Goal: Information Seeking & Learning: Get advice/opinions

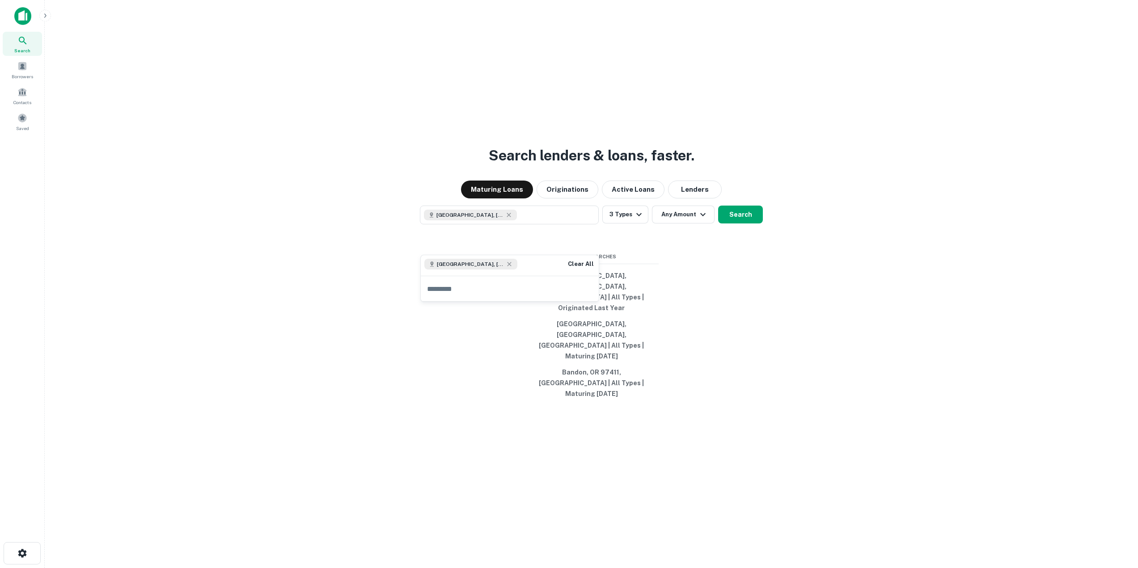
click at [19, 18] on img at bounding box center [22, 16] width 17 height 18
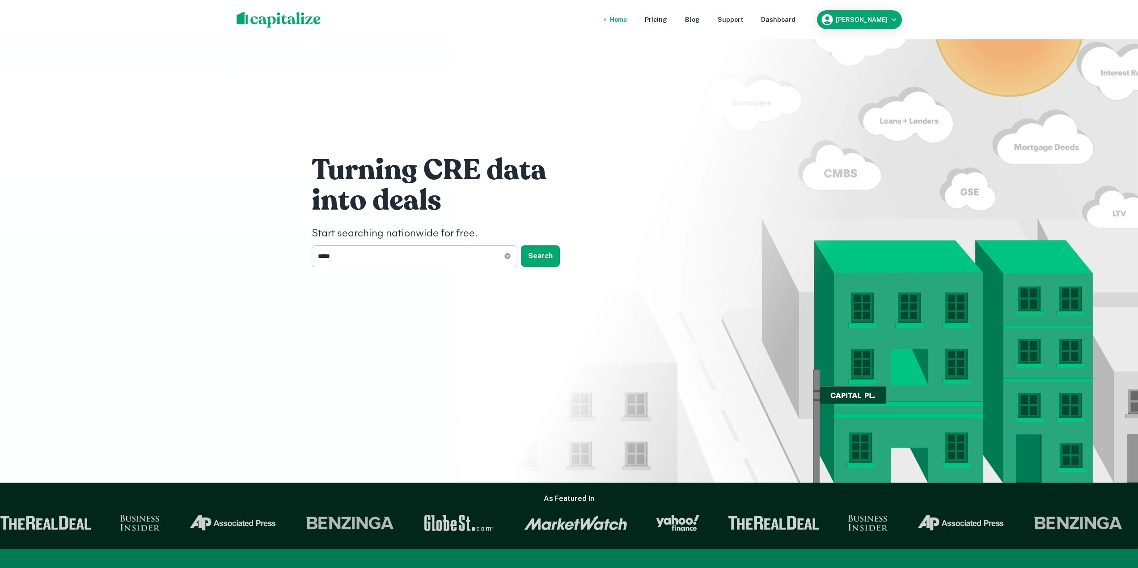
click at [418, 257] on input "*****" at bounding box center [408, 257] width 192 height 22
click at [506, 258] on icon at bounding box center [508, 257] width 6 height 6
click at [447, 264] on input "text" at bounding box center [411, 257] width 199 height 22
type input "*********"
click at [547, 256] on button "Search" at bounding box center [540, 256] width 39 height 21
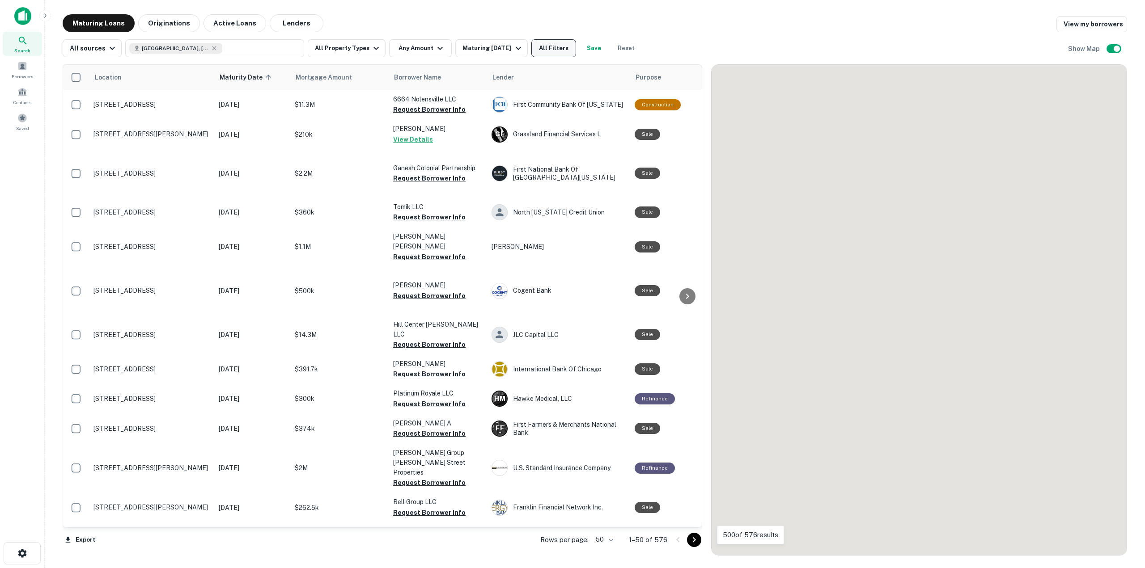
click at [552, 57] on button "All Filters" at bounding box center [553, 48] width 45 height 18
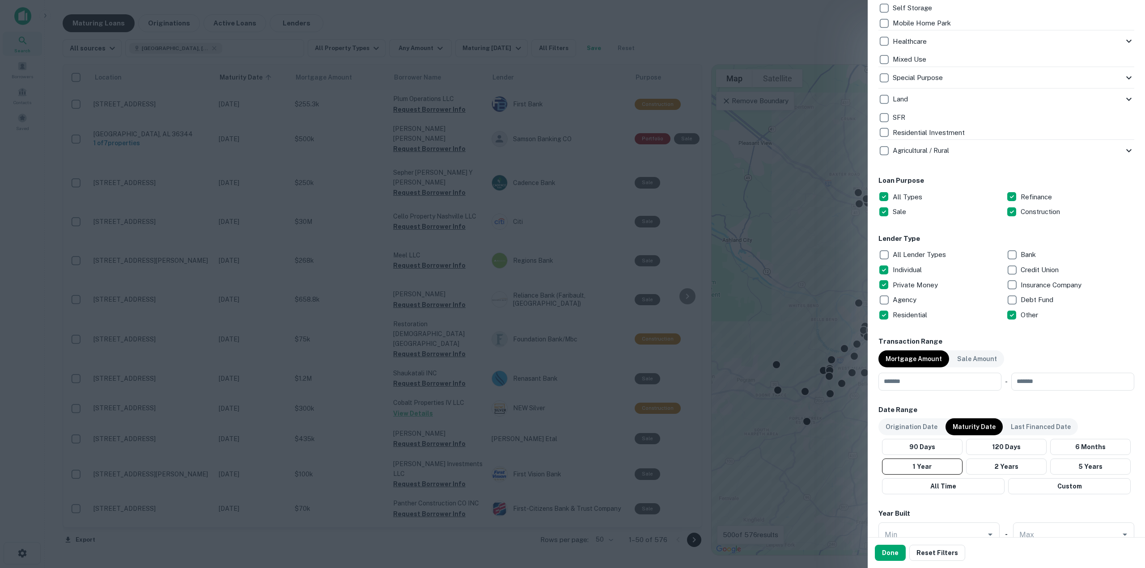
scroll to position [358, 0]
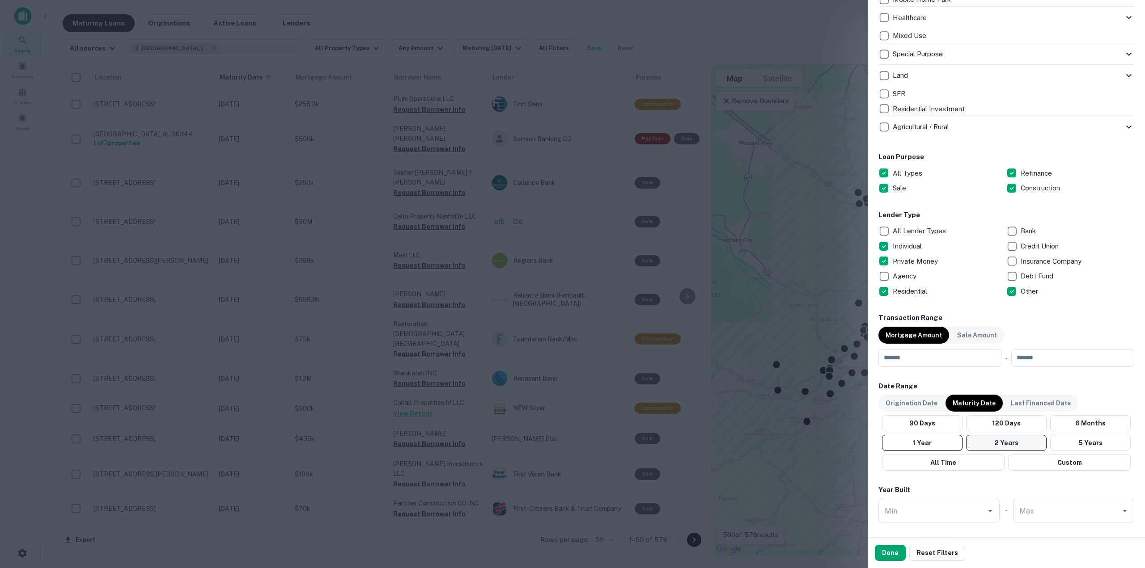
drag, startPoint x: 1008, startPoint y: 442, endPoint x: 946, endPoint y: 524, distance: 102.8
click at [1008, 442] on button "2 Years" at bounding box center [1006, 443] width 81 height 16
click at [892, 562] on div "Done Reset Filters" at bounding box center [1006, 553] width 277 height 30
drag, startPoint x: 891, startPoint y: 546, endPoint x: 599, endPoint y: 397, distance: 327.3
click at [891, 545] on button "Done" at bounding box center [890, 553] width 31 height 16
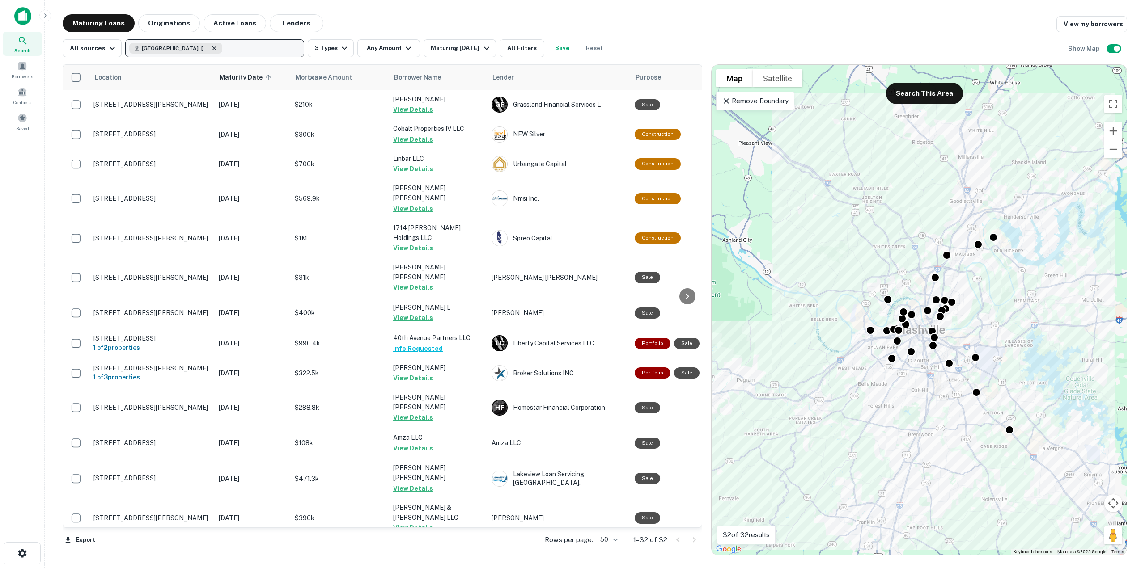
click at [211, 47] on icon "button" at bounding box center [214, 48] width 7 height 7
type input "*********"
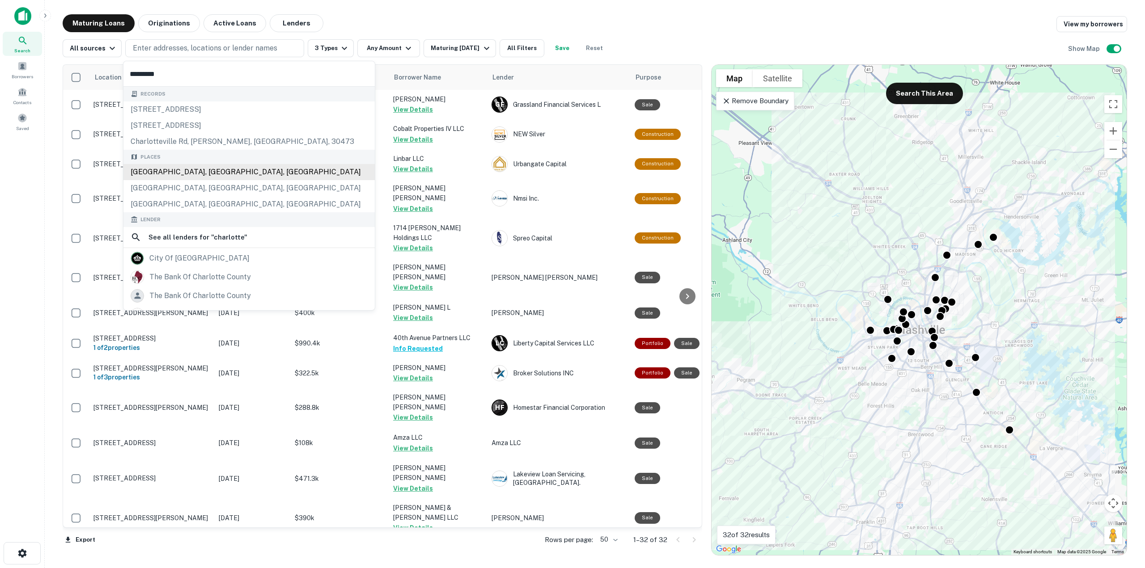
click at [197, 168] on div "[GEOGRAPHIC_DATA], [GEOGRAPHIC_DATA], [GEOGRAPHIC_DATA]" at bounding box center [248, 172] width 251 height 16
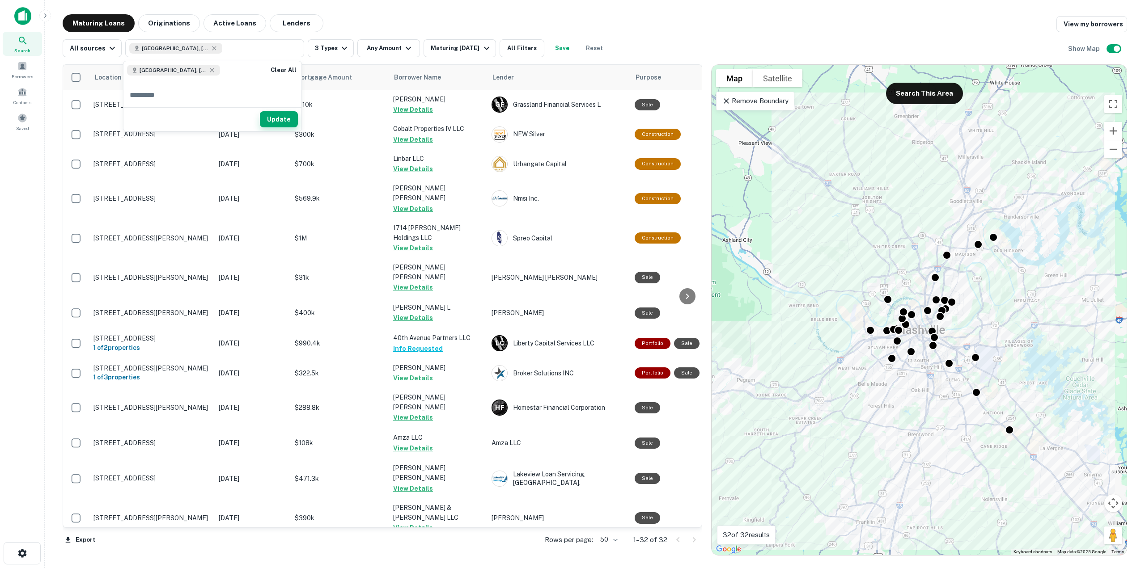
click at [278, 119] on button "Update" at bounding box center [279, 119] width 38 height 16
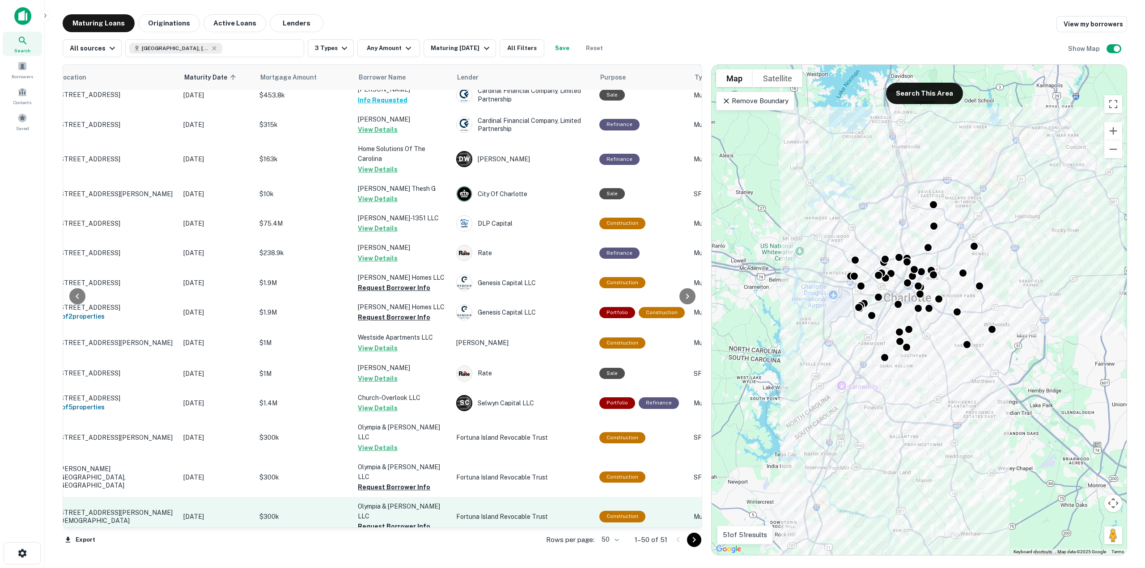
scroll to position [537, 35]
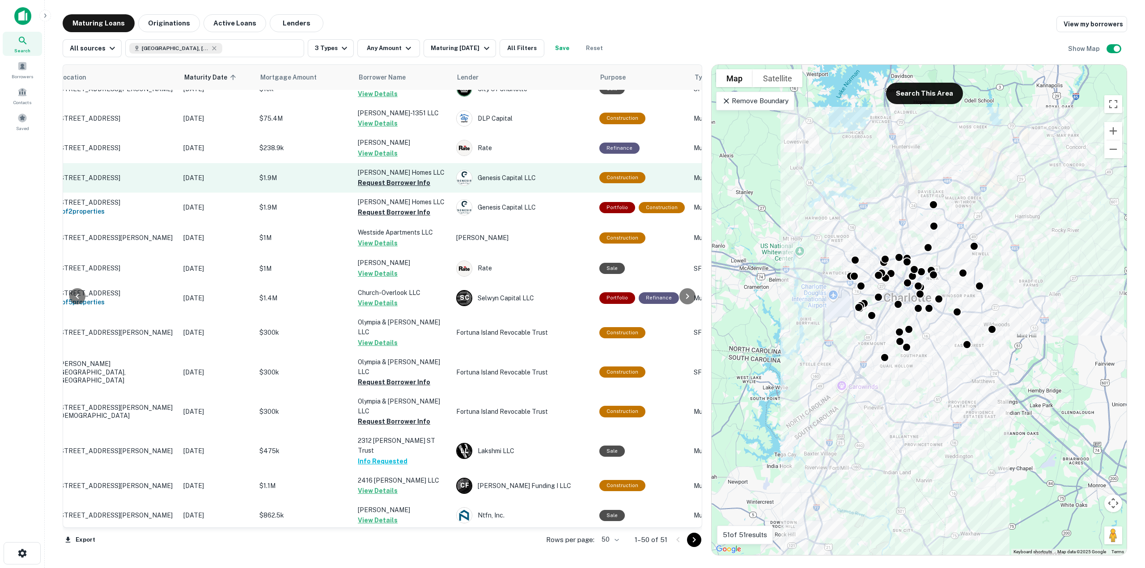
click at [399, 178] on button "Request Borrower Info" at bounding box center [394, 183] width 72 height 11
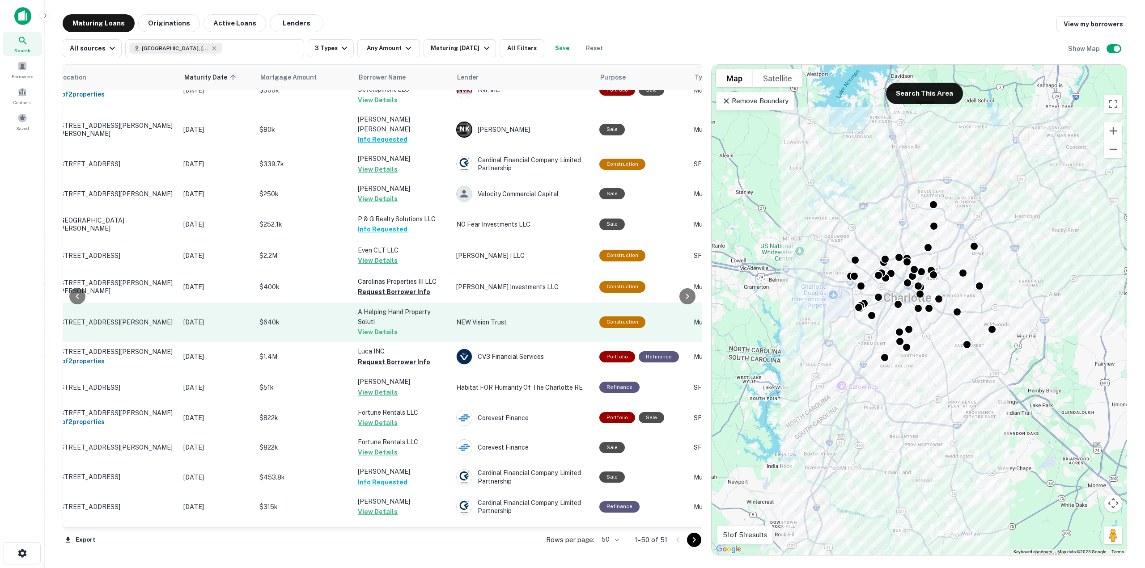
scroll to position [0, 35]
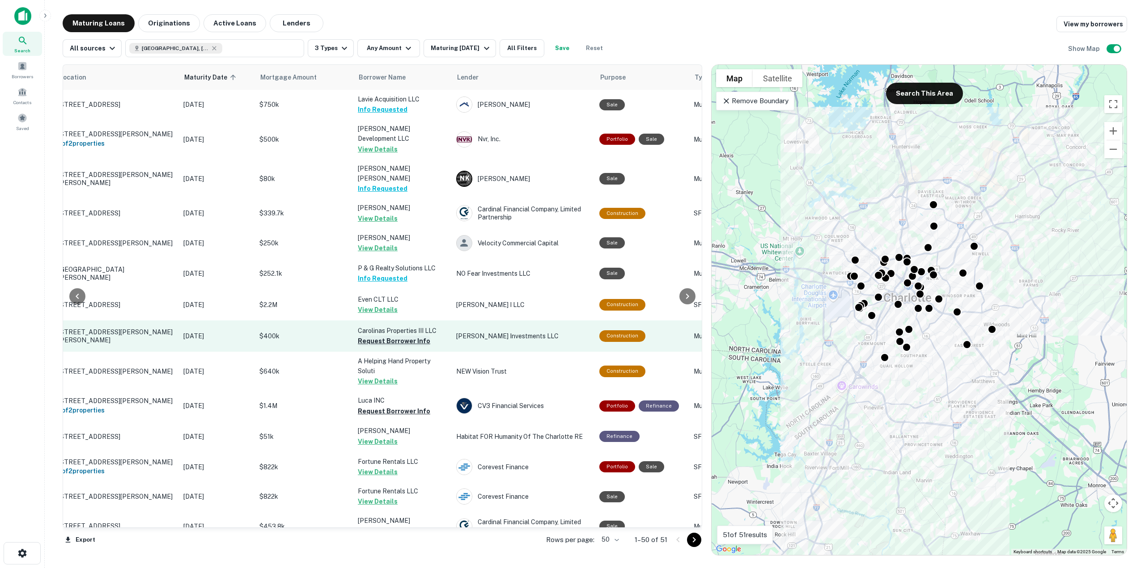
click at [412, 336] on button "Request Borrower Info" at bounding box center [394, 341] width 72 height 11
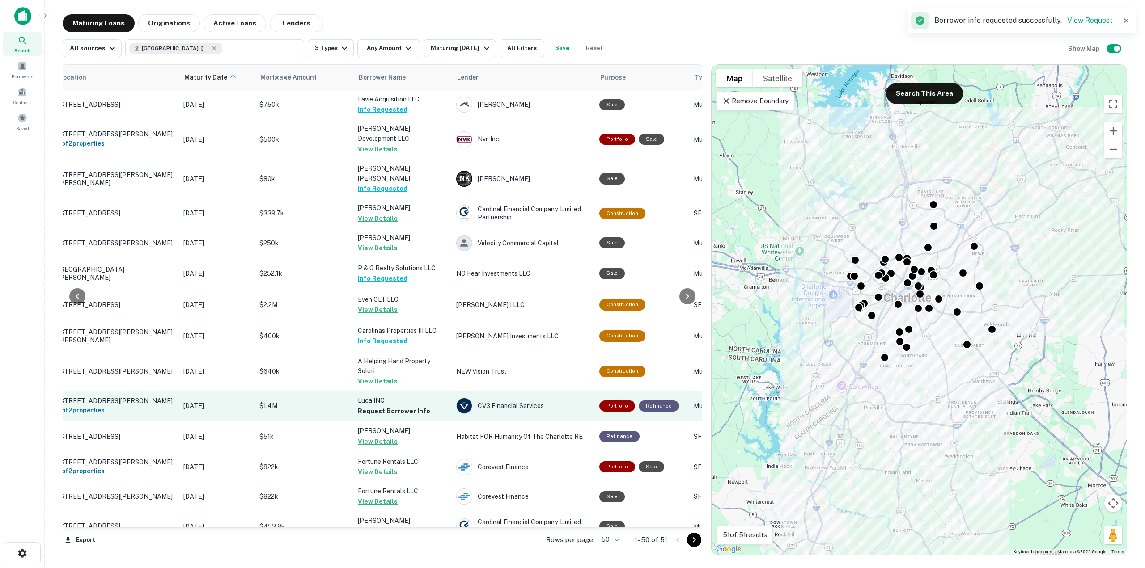
drag, startPoint x: 421, startPoint y: 399, endPoint x: 424, endPoint y: 403, distance: 4.6
click at [421, 406] on button "Request Borrower Info" at bounding box center [394, 411] width 72 height 11
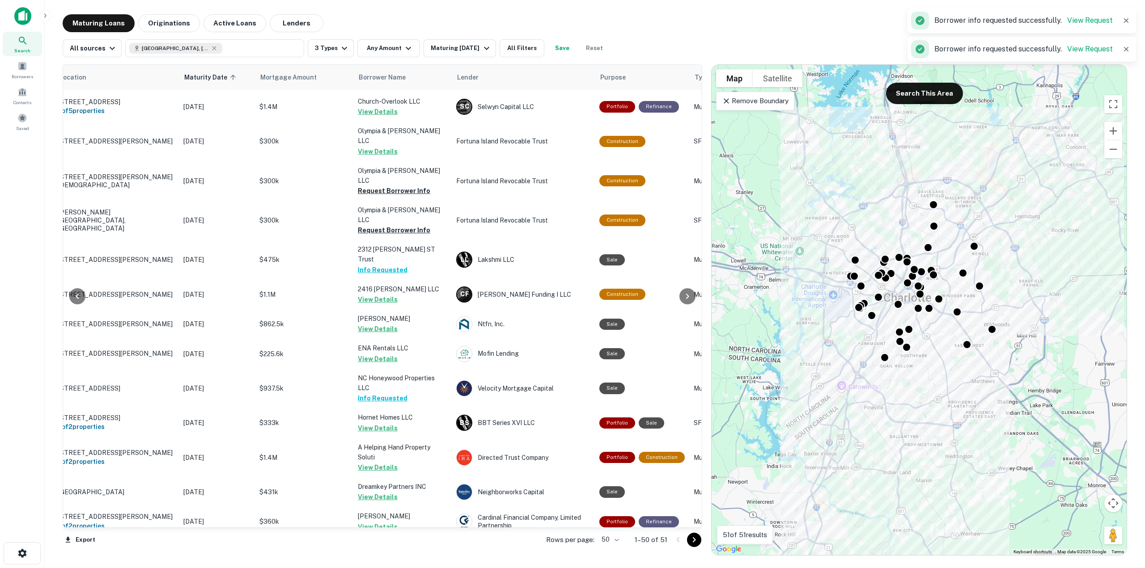
scroll to position [1161, 35]
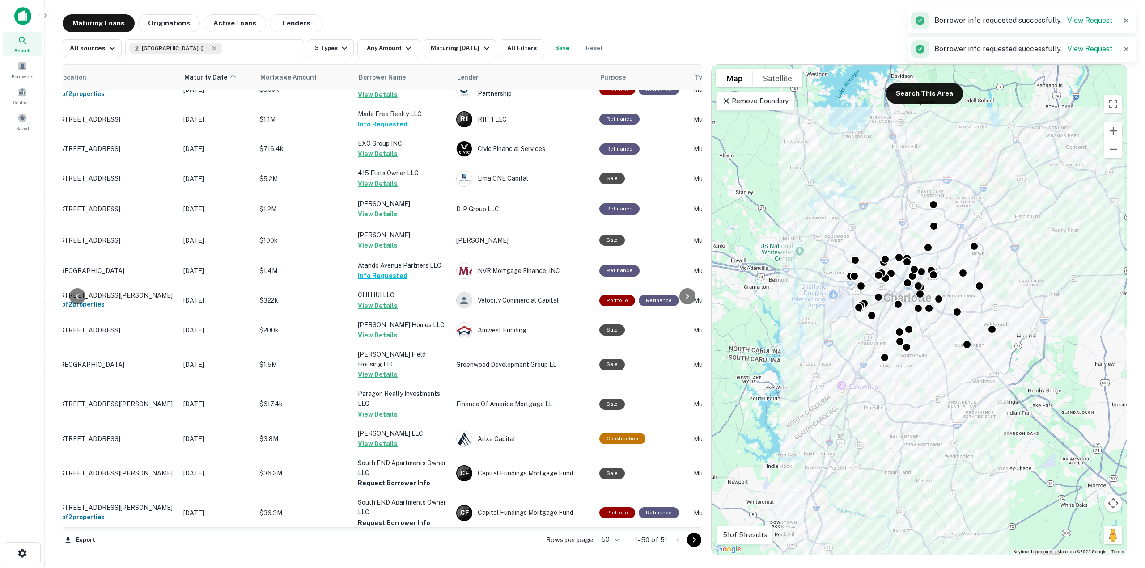
click at [406, 547] on button "Request Borrower Info" at bounding box center [394, 552] width 72 height 11
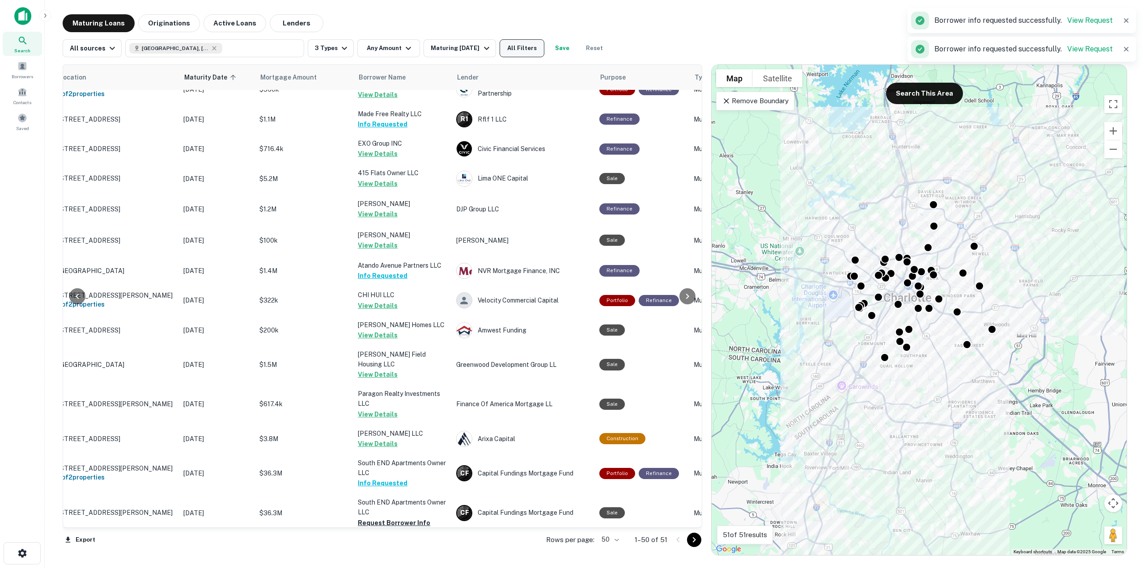
click at [514, 47] on button "All Filters" at bounding box center [522, 48] width 45 height 18
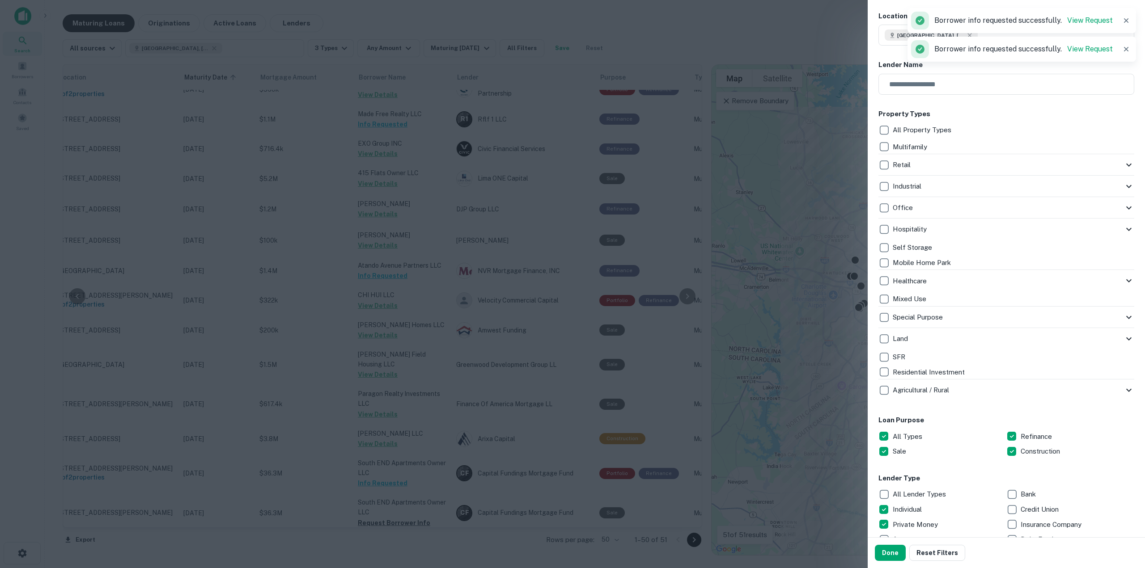
scroll to position [179, 0]
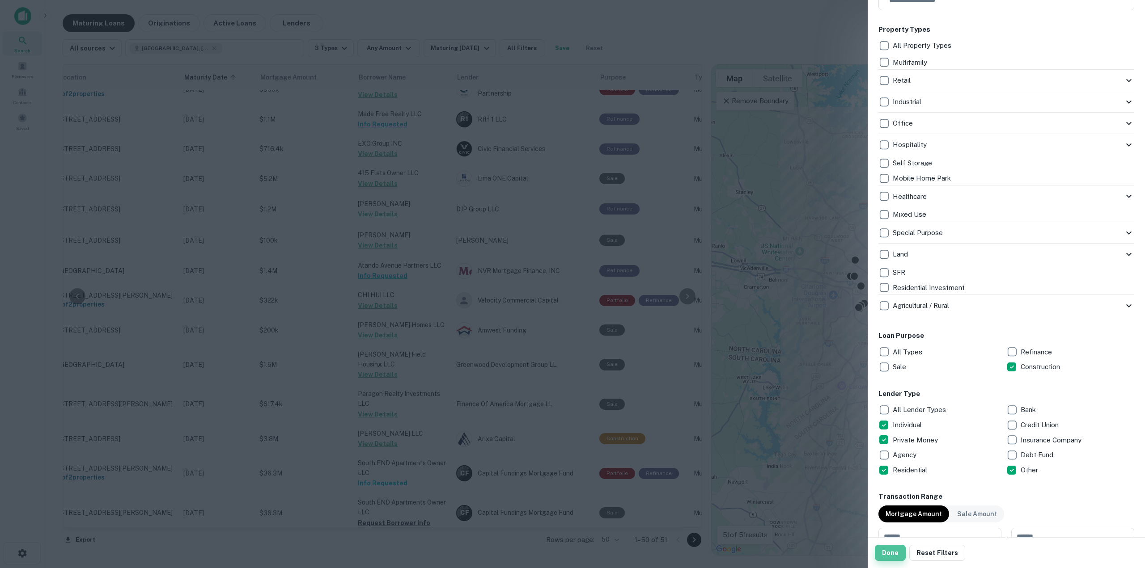
click at [880, 556] on button "Done" at bounding box center [890, 553] width 31 height 16
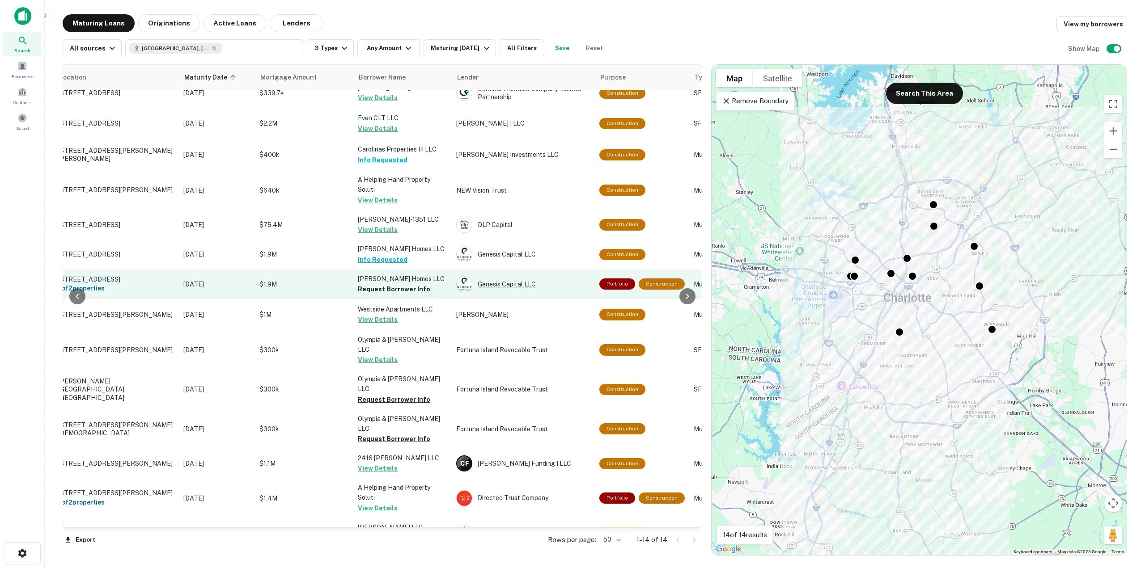
scroll to position [0, 35]
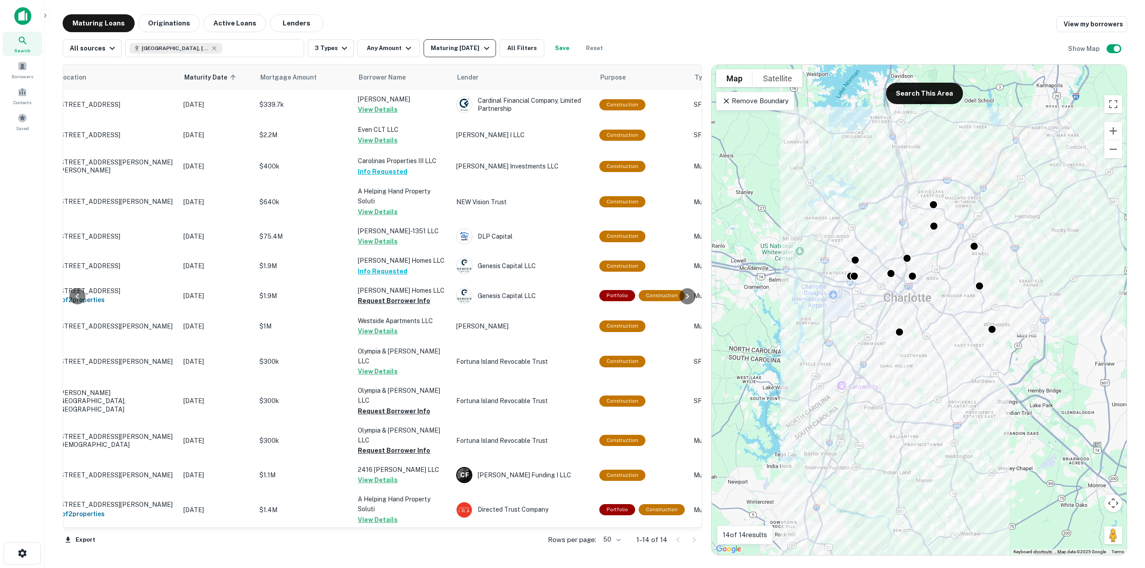
click at [483, 51] on icon "button" at bounding box center [486, 48] width 11 height 11
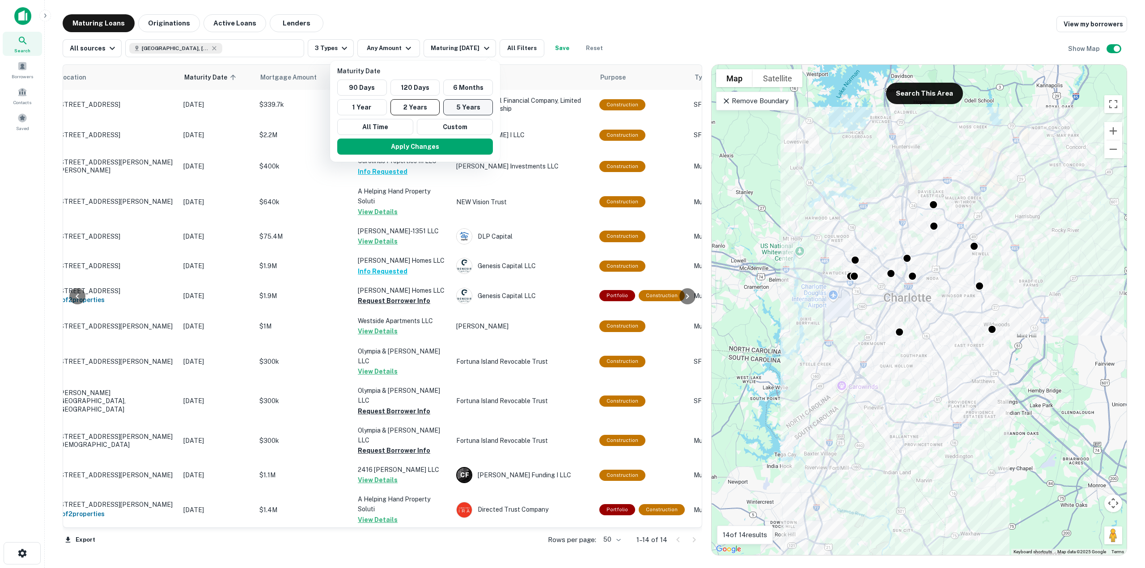
click at [472, 107] on button "5 Years" at bounding box center [468, 107] width 50 height 16
click at [465, 142] on button "Apply Changes" at bounding box center [416, 147] width 156 height 16
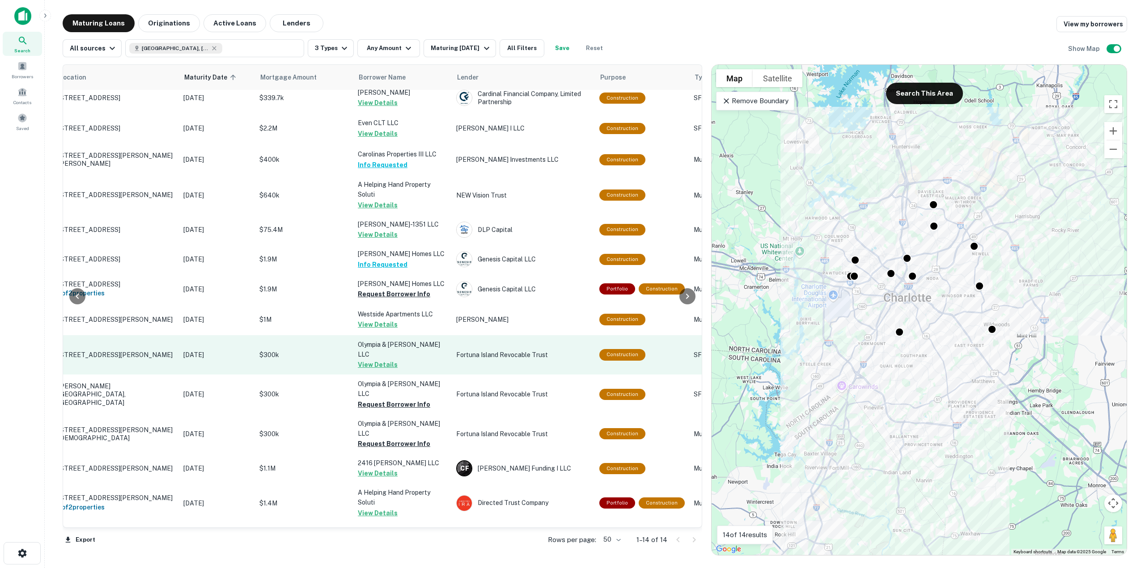
scroll to position [0, 35]
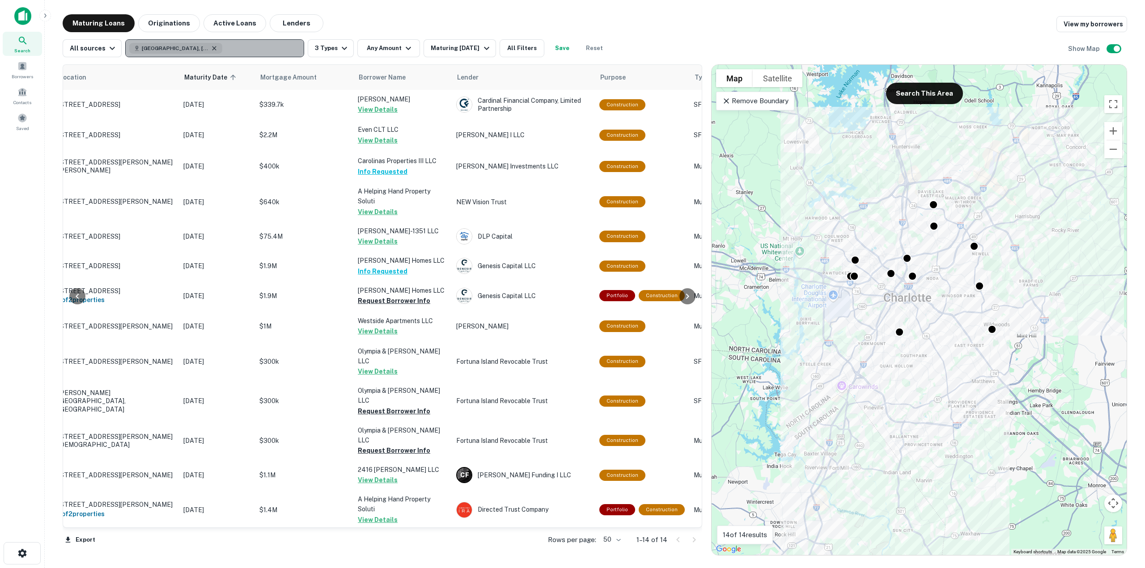
click at [211, 49] on icon "button" at bounding box center [214, 48] width 7 height 7
type input "*"
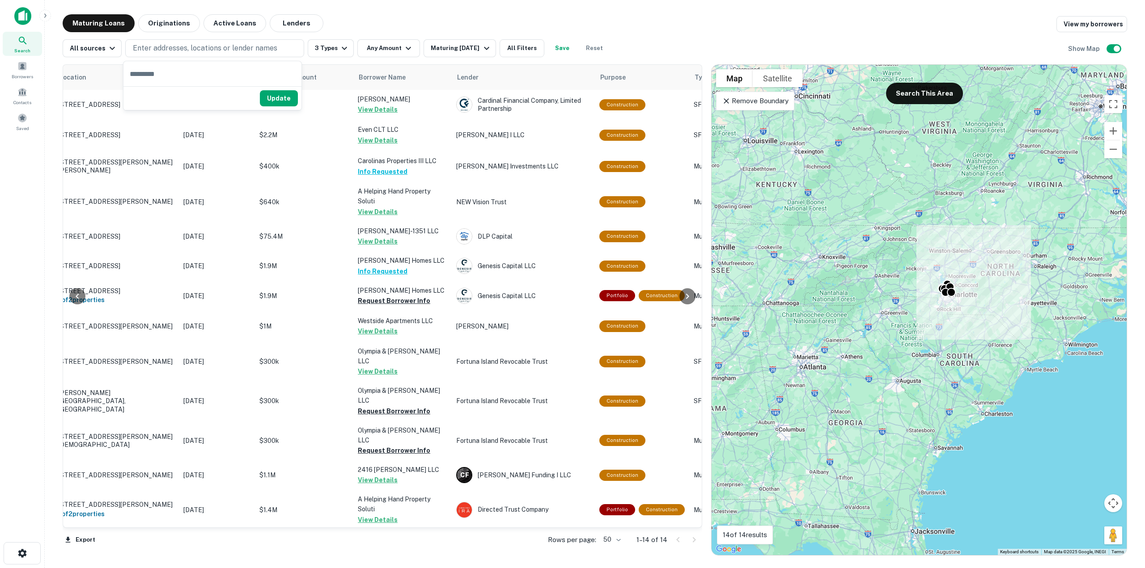
click at [213, 36] on div "All sources Enter addresses, locations or lender names 3 Types Any Amount Matur…" at bounding box center [595, 44] width 1065 height 25
click at [217, 53] on p "Enter addresses, locations or lender names" at bounding box center [205, 48] width 144 height 11
click at [220, 45] on p "Enter addresses, locations or lender names" at bounding box center [205, 48] width 144 height 11
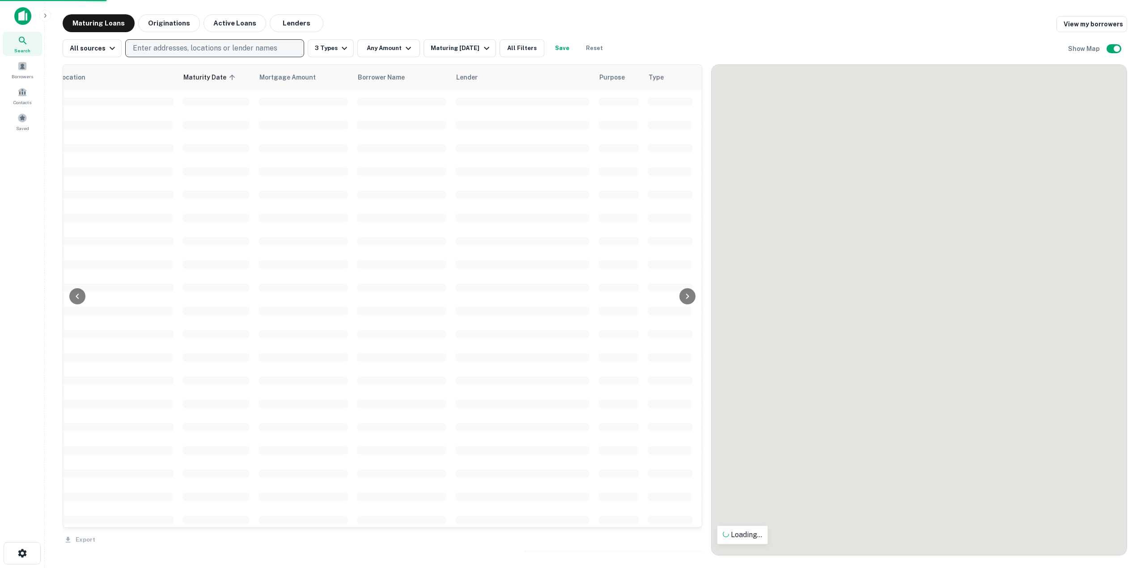
click at [177, 47] on p "Enter addresses, locations or lender names" at bounding box center [205, 48] width 144 height 11
click at [178, 44] on p "Enter addresses, locations or lender names" at bounding box center [205, 48] width 144 height 11
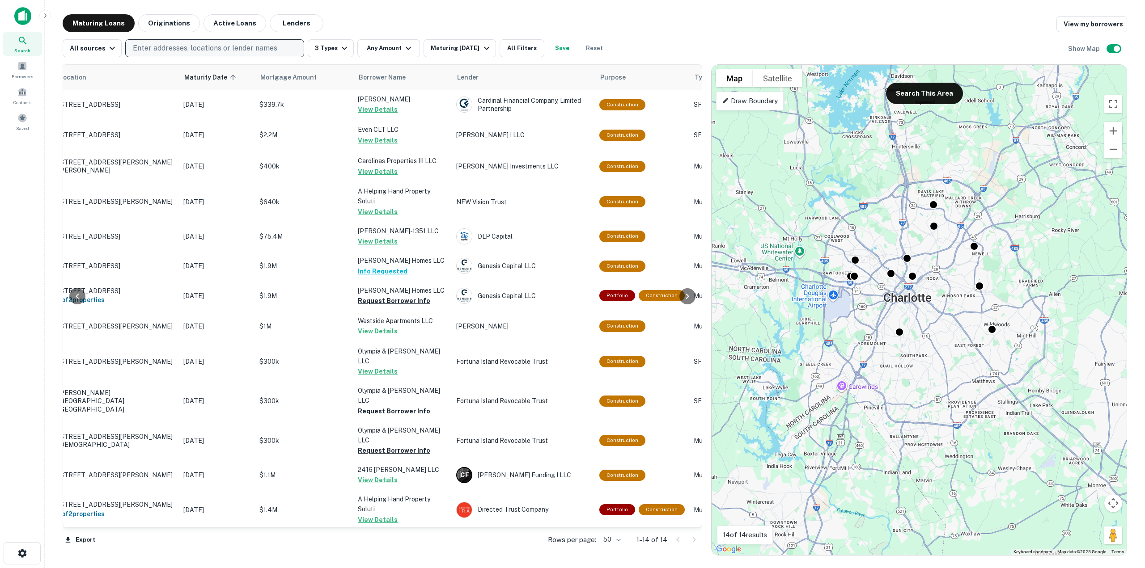
click at [171, 48] on p "Enter addresses, locations or lender names" at bounding box center [205, 48] width 144 height 11
type input "******"
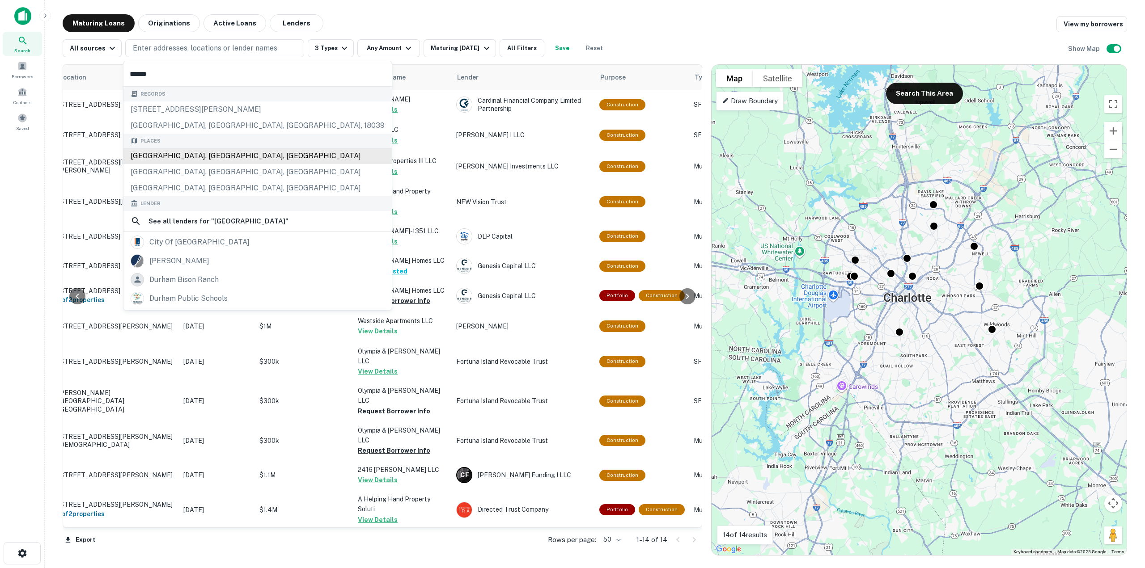
click at [191, 160] on div "[GEOGRAPHIC_DATA], [GEOGRAPHIC_DATA], [GEOGRAPHIC_DATA]" at bounding box center [257, 156] width 268 height 16
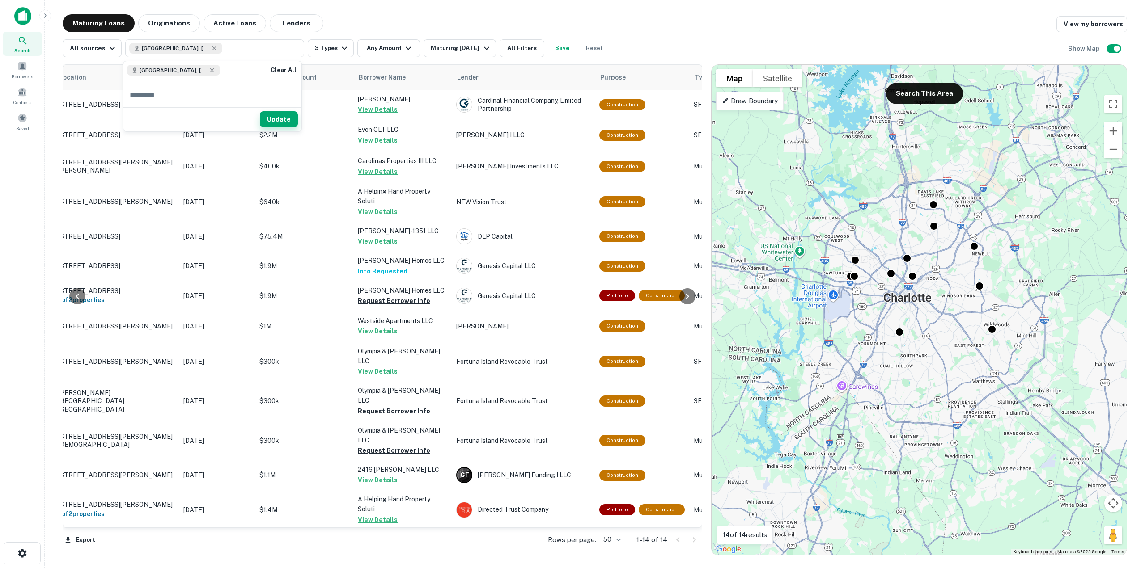
click at [279, 116] on button "Update" at bounding box center [279, 119] width 38 height 16
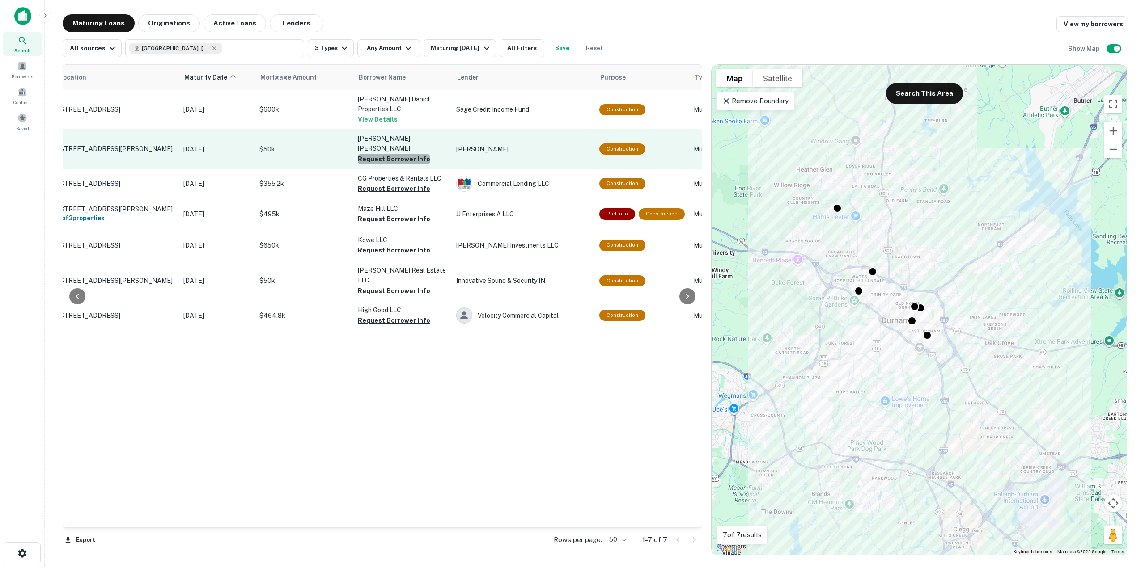
click at [418, 154] on button "Request Borrower Info" at bounding box center [394, 159] width 72 height 11
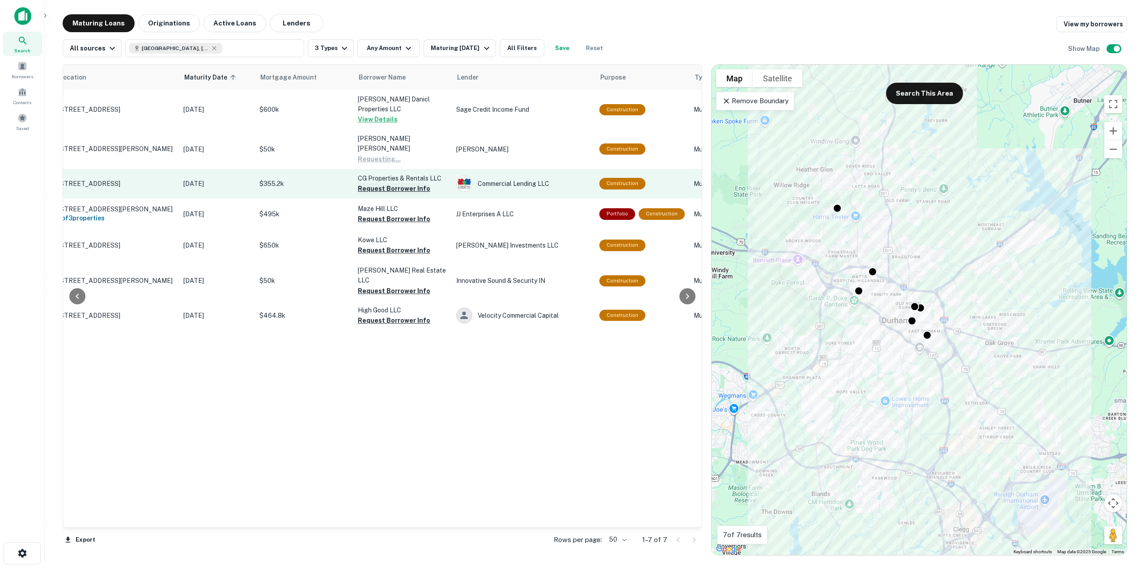
click at [413, 183] on button "Request Borrower Info" at bounding box center [394, 188] width 72 height 11
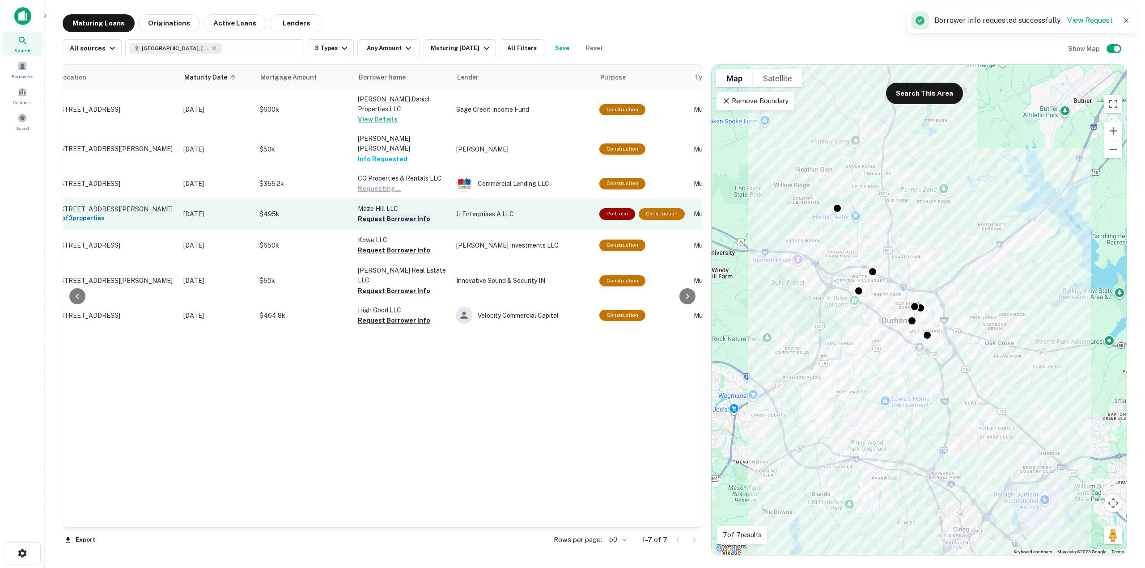
click at [410, 214] on button "Request Borrower Info" at bounding box center [394, 219] width 72 height 11
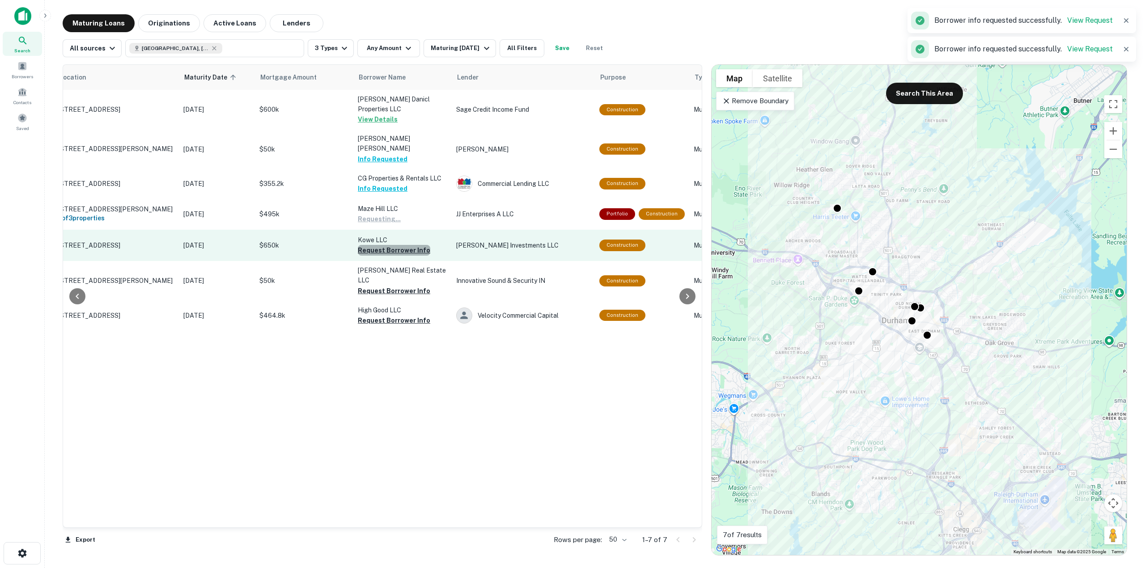
click at [402, 245] on button "Request Borrower Info" at bounding box center [394, 250] width 72 height 11
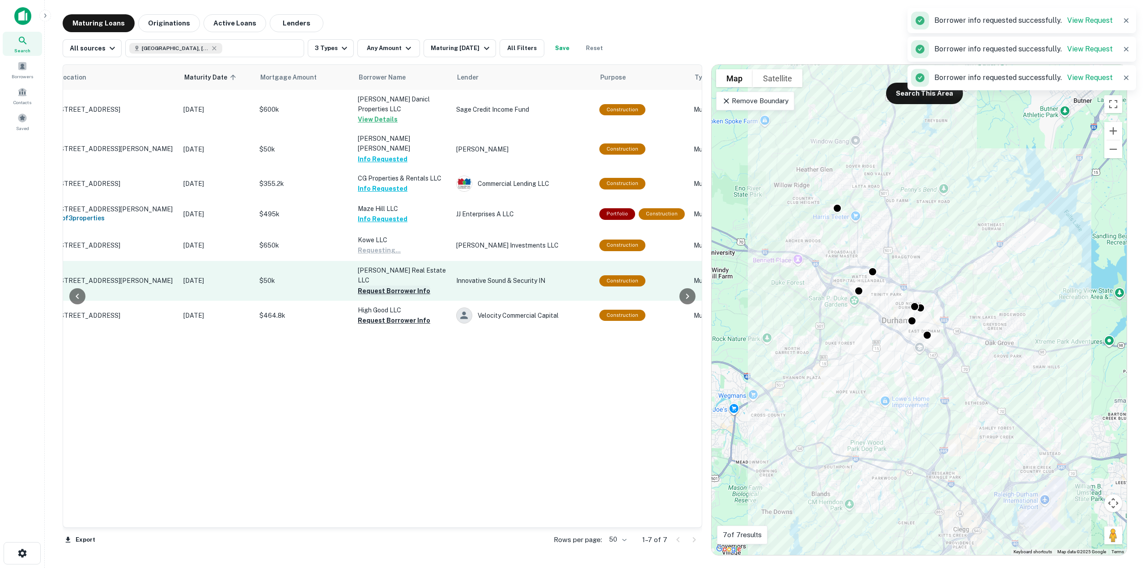
click at [392, 272] on td "[PERSON_NAME] Real Estate LLC Request Borrower Info" at bounding box center [402, 280] width 98 height 39
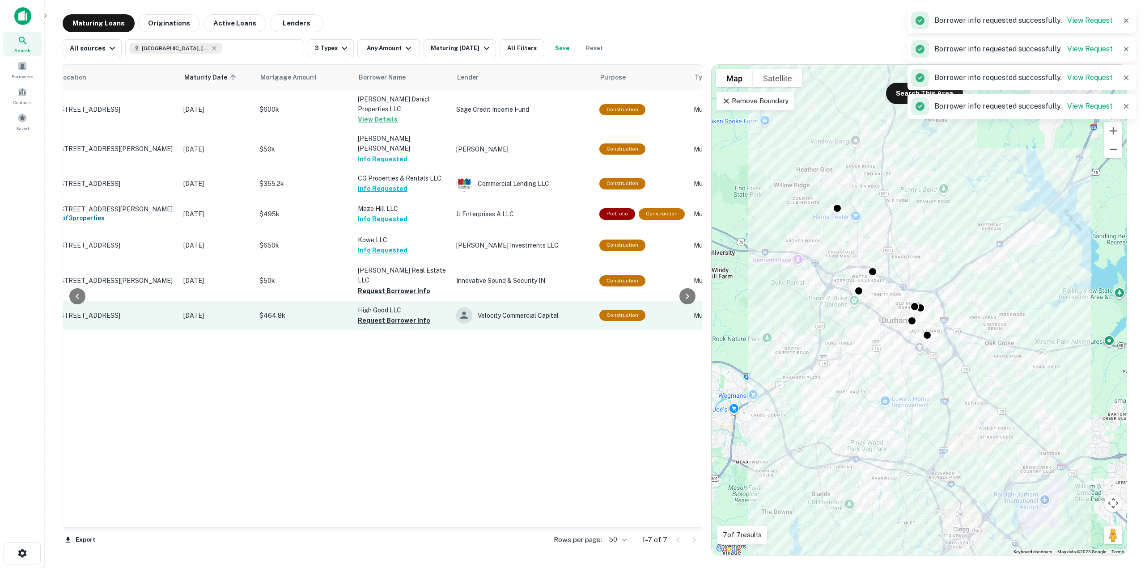
click at [392, 286] on button "Request Borrower Info" at bounding box center [394, 291] width 72 height 11
click at [395, 315] on button "Request Borrower Info" at bounding box center [394, 320] width 72 height 11
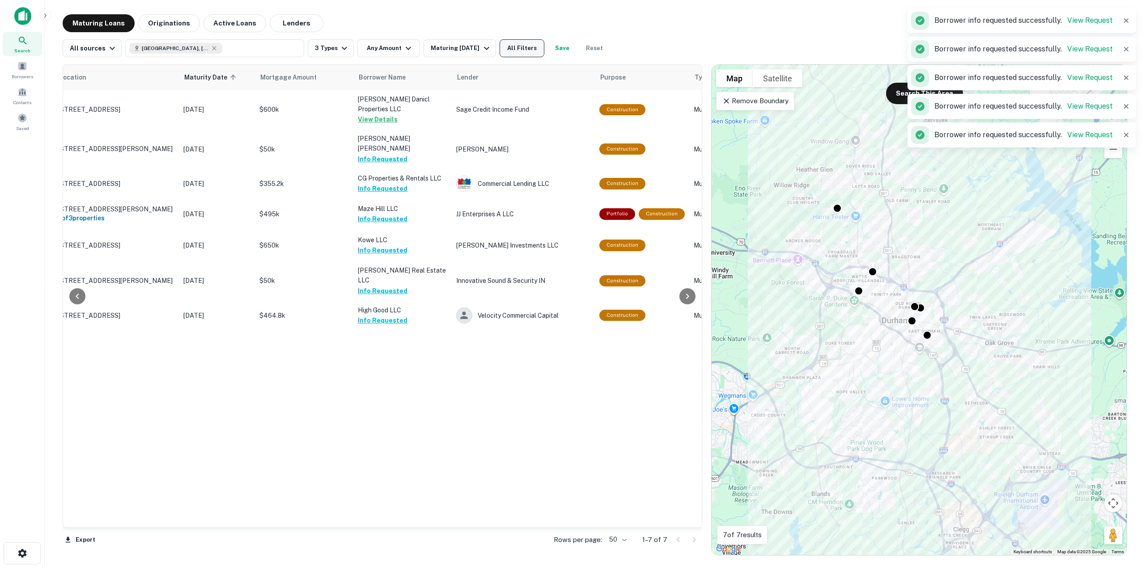
click at [531, 52] on button "All Filters" at bounding box center [522, 48] width 45 height 18
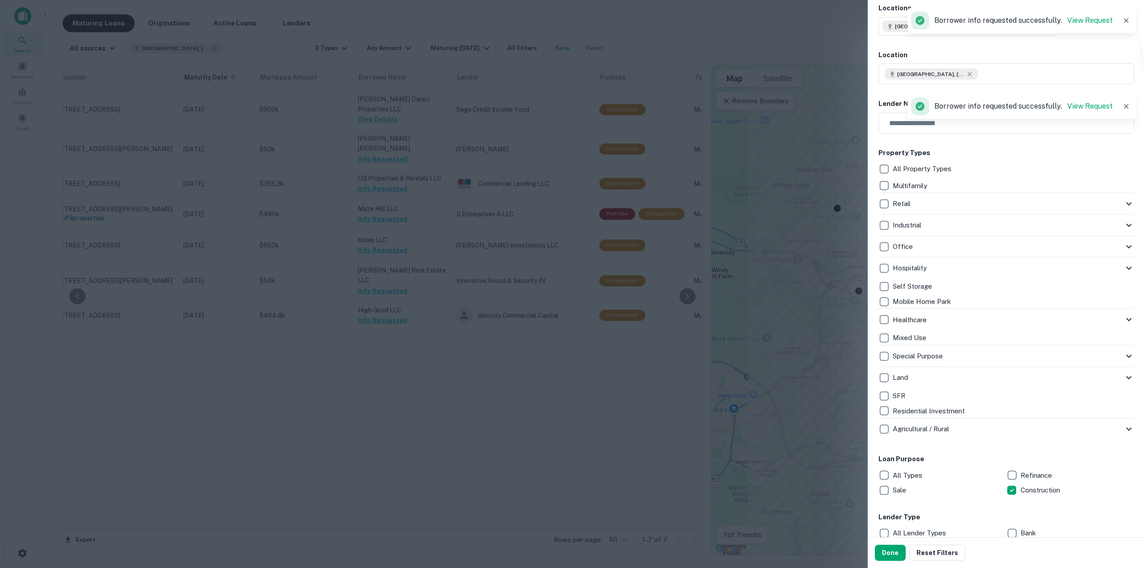
scroll to position [89, 0]
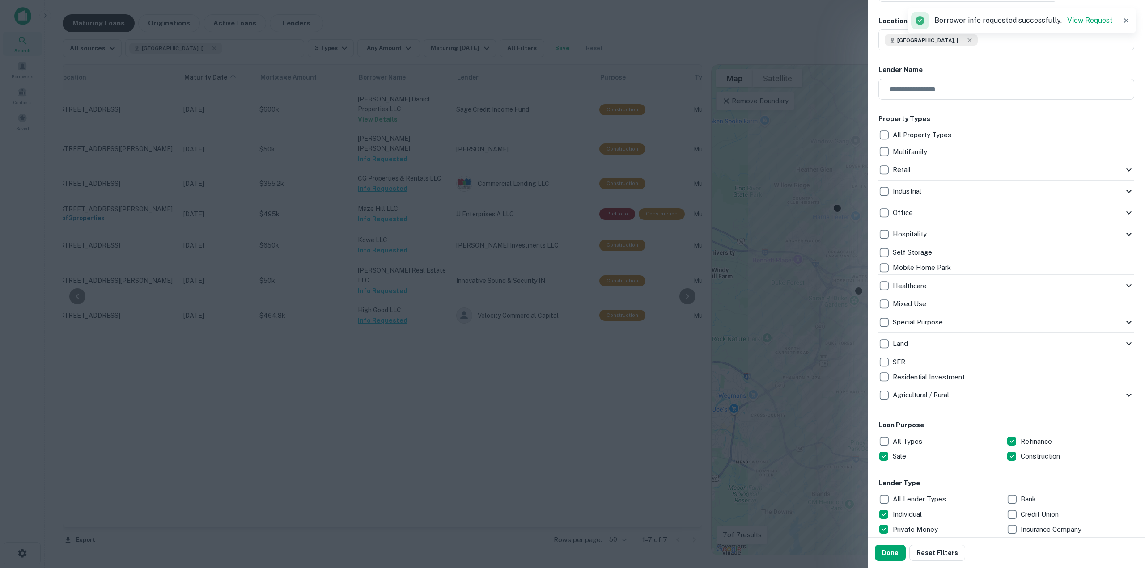
click at [891, 552] on button "Done" at bounding box center [890, 553] width 31 height 16
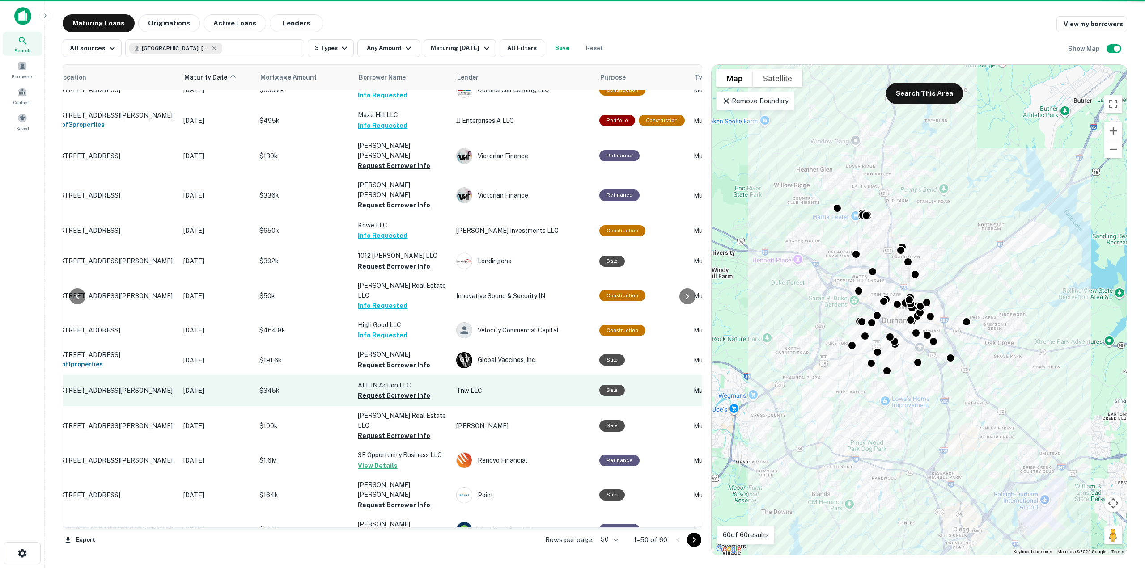
scroll to position [179, 35]
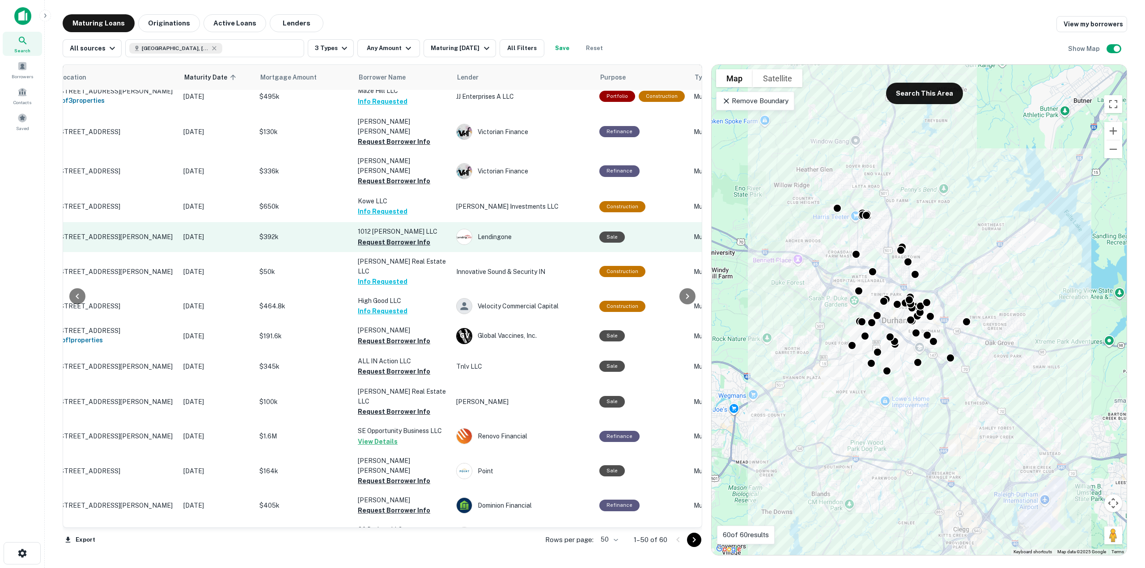
click at [410, 237] on button "Request Borrower Info" at bounding box center [394, 242] width 72 height 11
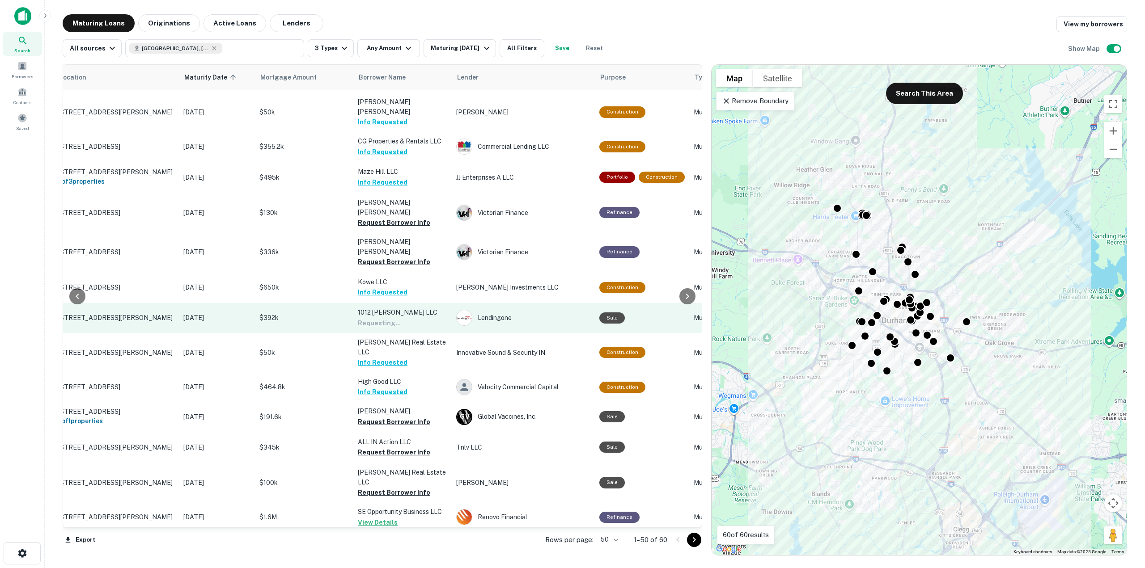
scroll to position [45, 35]
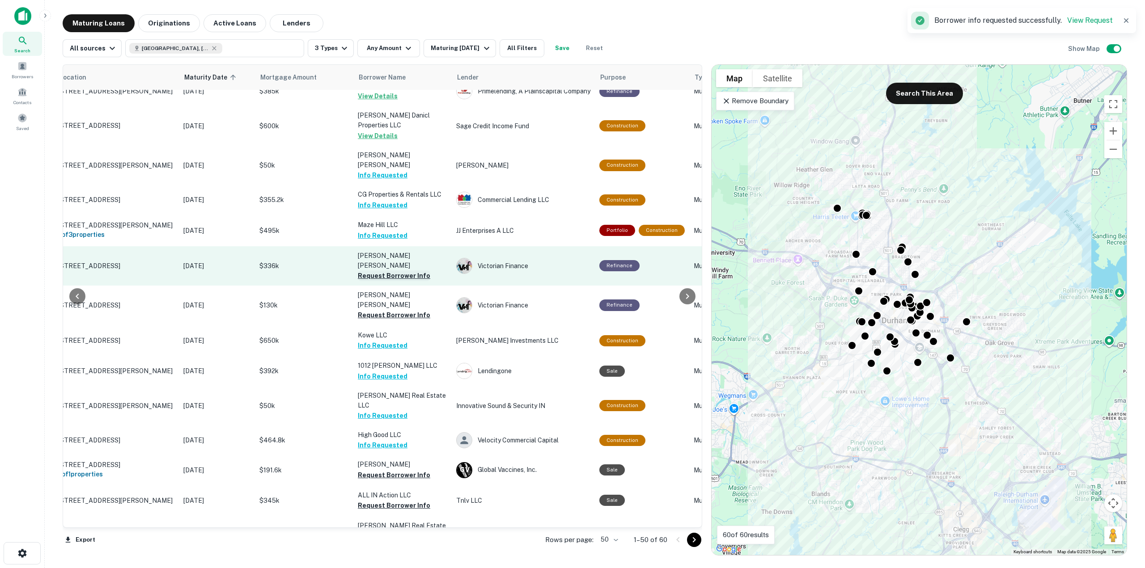
click at [416, 271] on button "Request Borrower Info" at bounding box center [394, 276] width 72 height 11
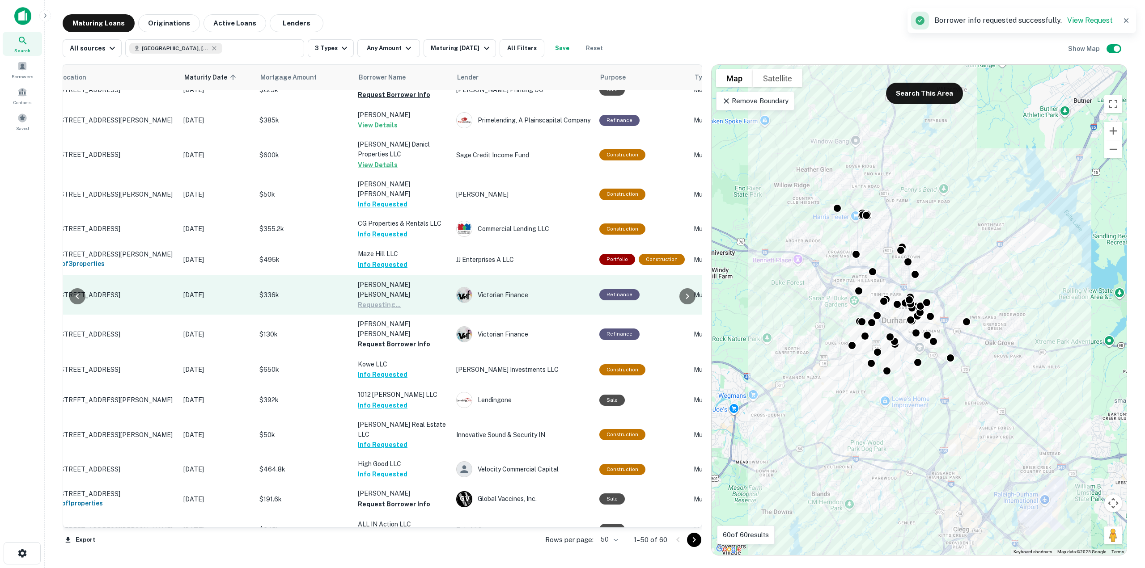
scroll to position [0, 35]
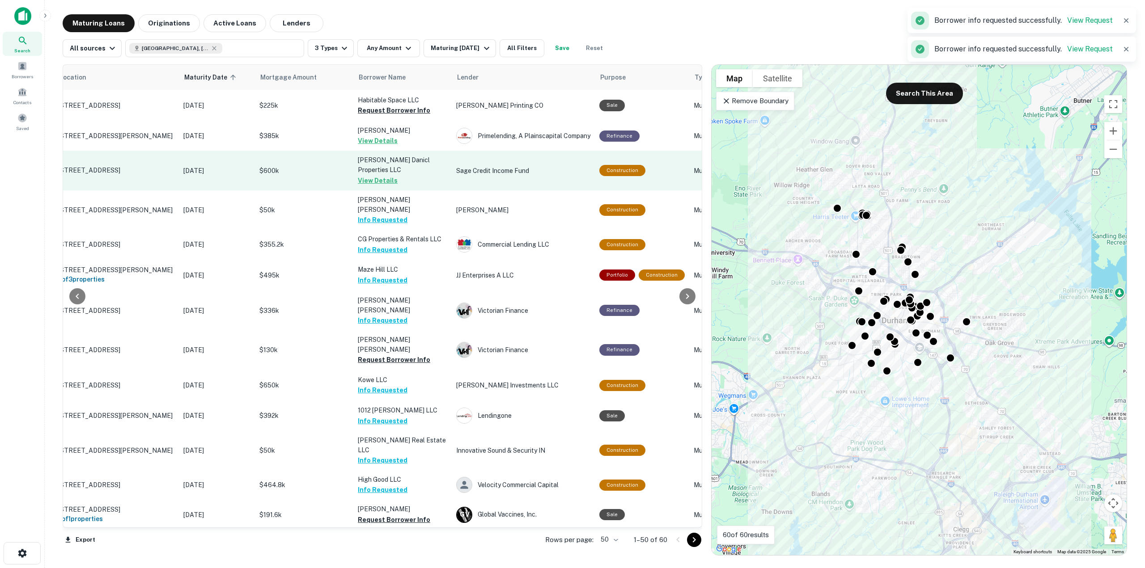
drag, startPoint x: 382, startPoint y: 110, endPoint x: 430, endPoint y: 172, distance: 78.8
click at [382, 109] on button "Request Borrower Info" at bounding box center [394, 110] width 72 height 11
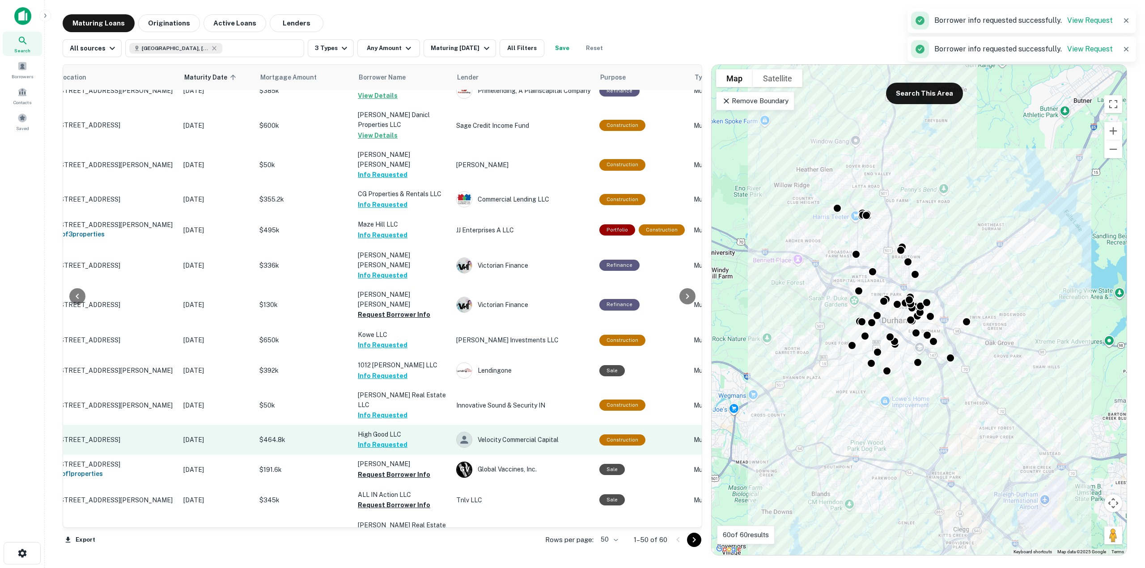
scroll to position [134, 35]
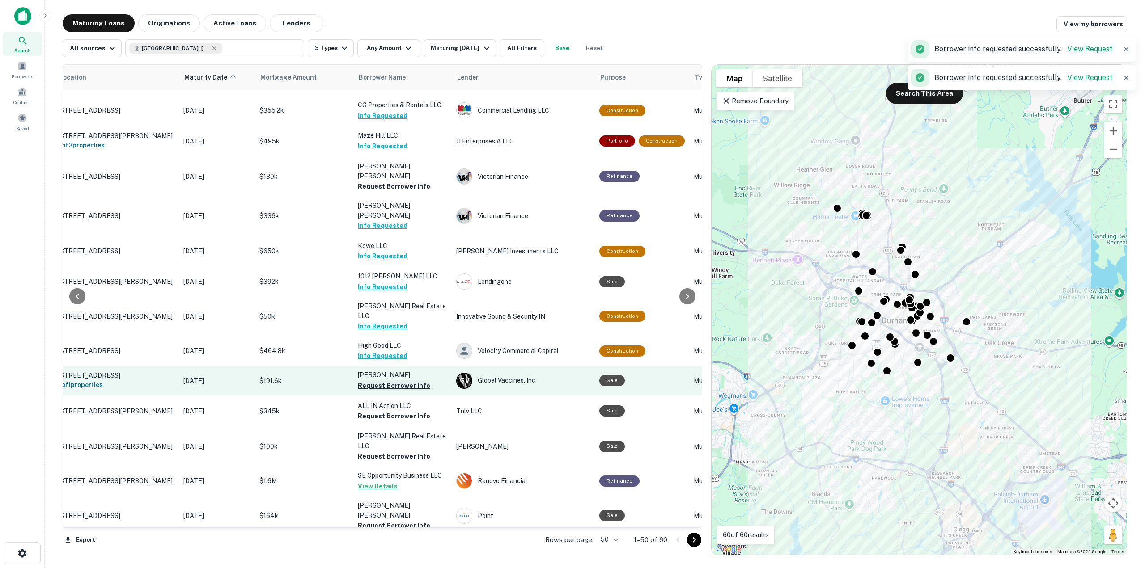
click at [412, 381] on button "Request Borrower Info" at bounding box center [394, 386] width 72 height 11
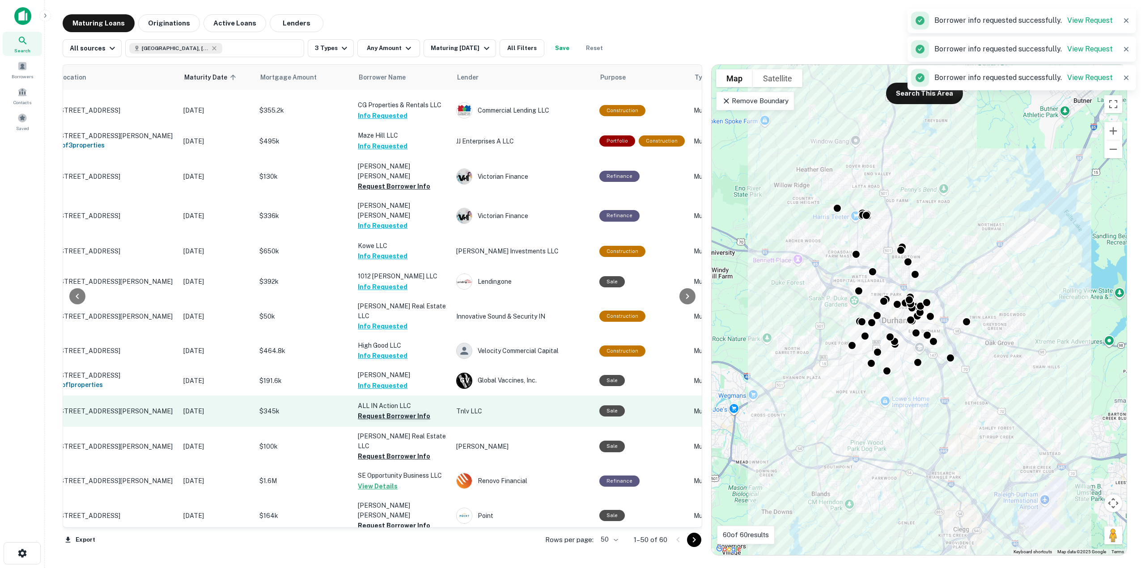
click at [412, 411] on button "Request Borrower Info" at bounding box center [394, 416] width 72 height 11
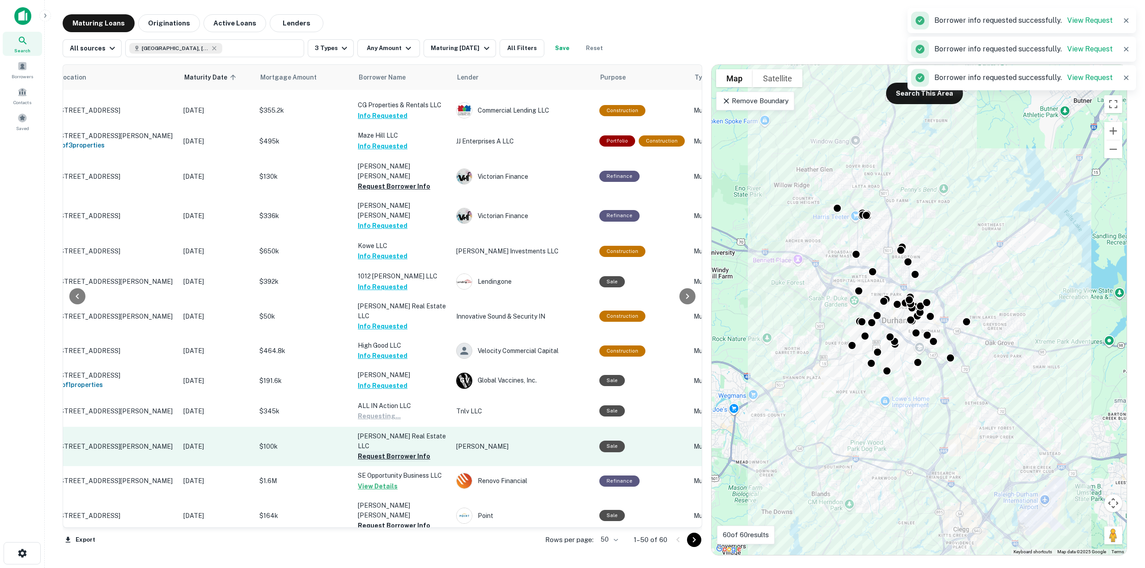
click at [420, 451] on button "Request Borrower Info" at bounding box center [394, 456] width 72 height 11
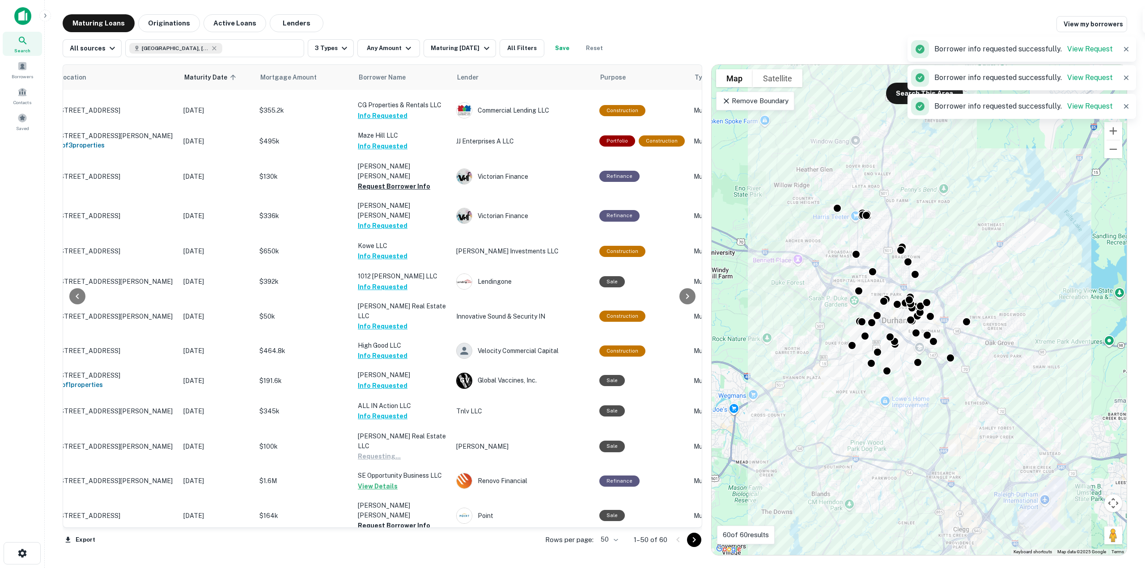
scroll to position [224, 35]
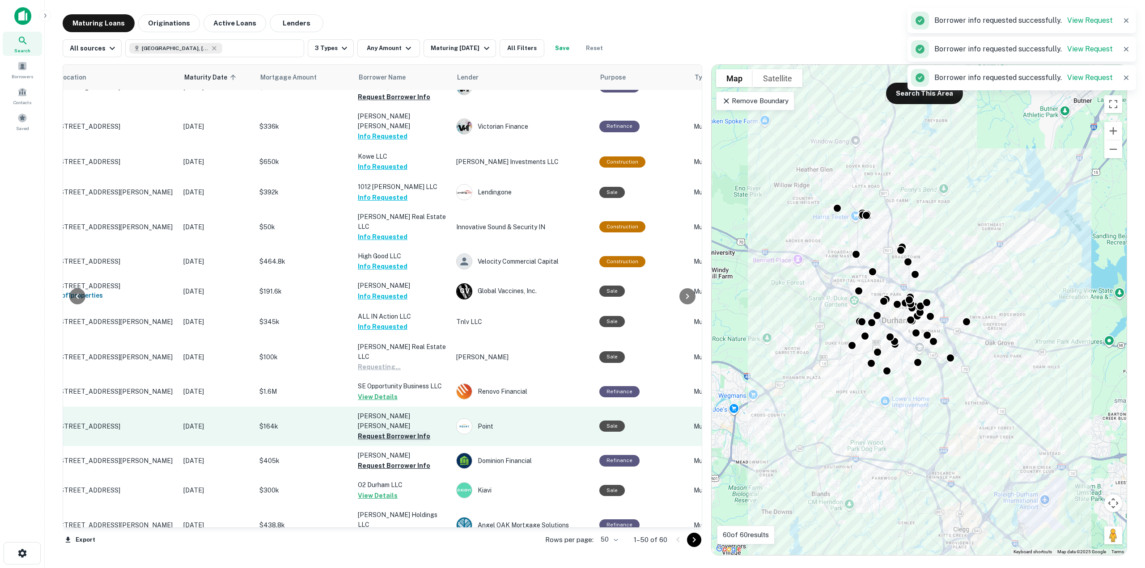
click at [401, 431] on button "Request Borrower Info" at bounding box center [394, 436] width 72 height 11
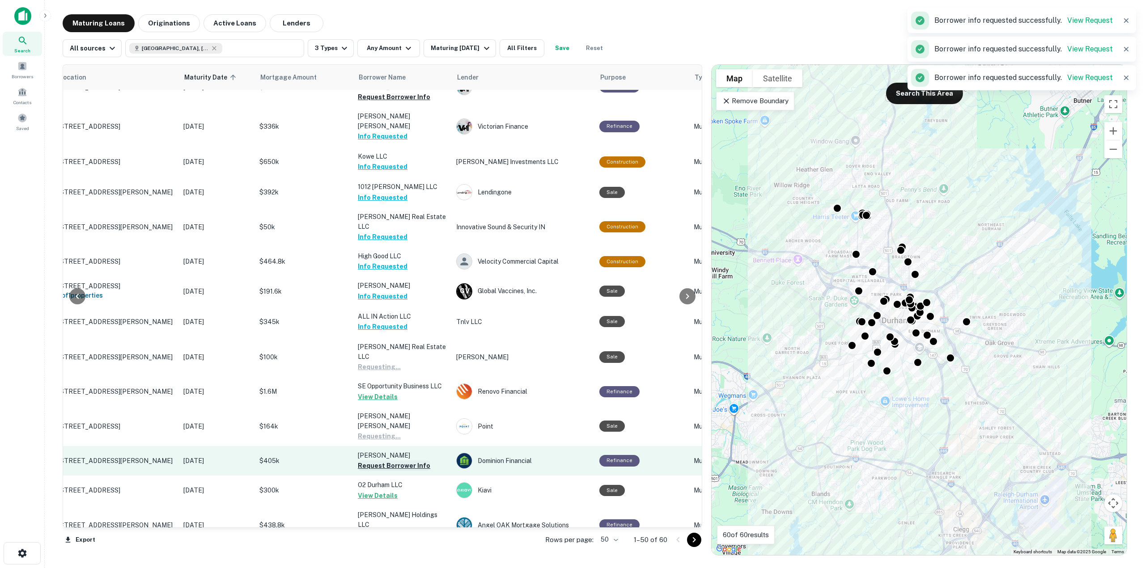
click at [408, 461] on button "Request Borrower Info" at bounding box center [394, 466] width 72 height 11
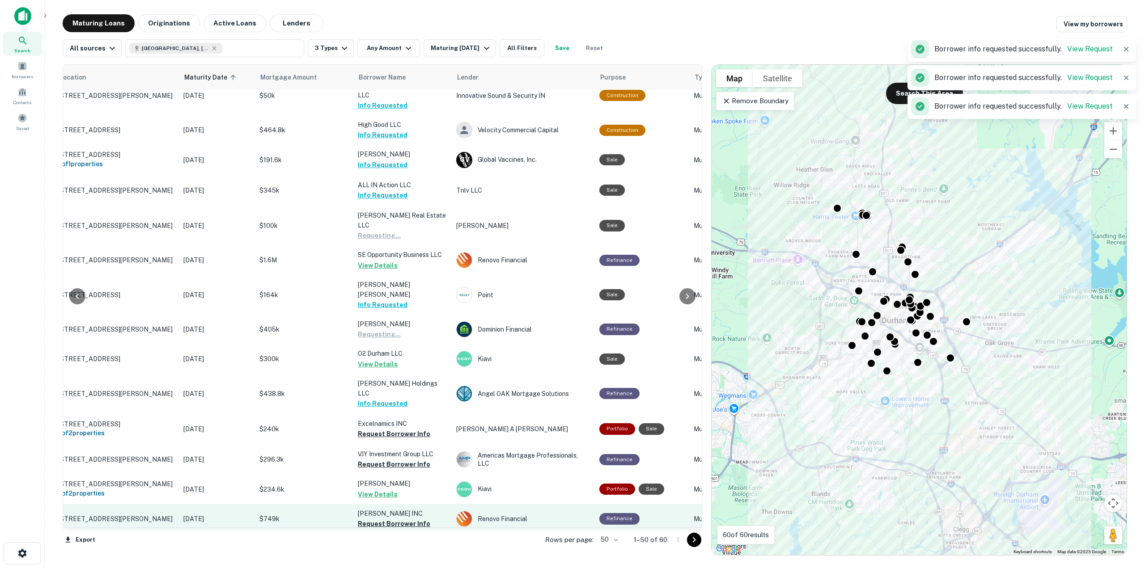
scroll to position [358, 35]
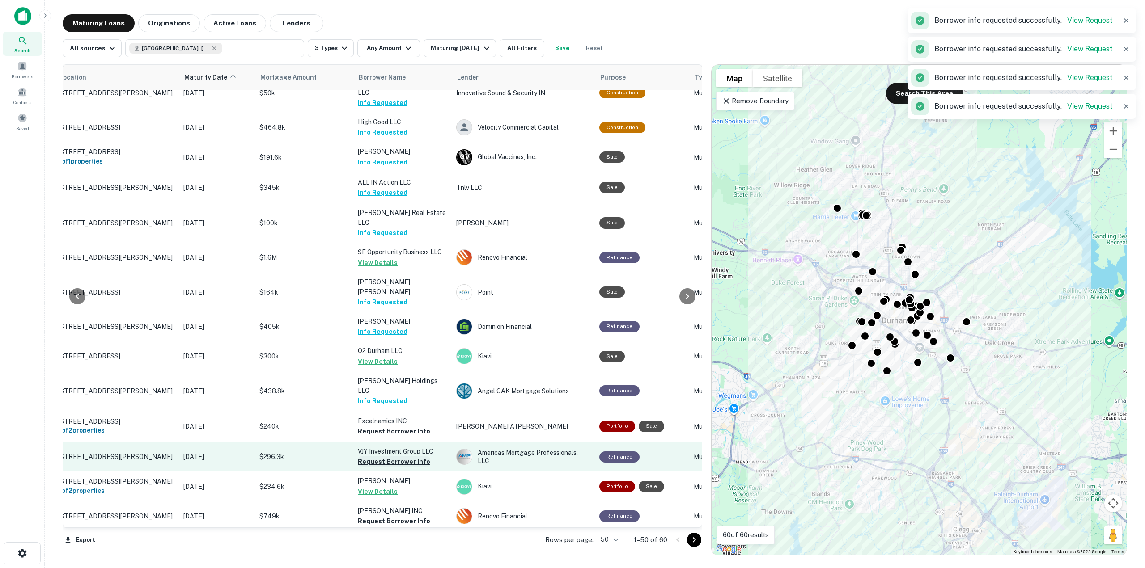
click at [420, 457] on button "Request Borrower Info" at bounding box center [394, 462] width 72 height 11
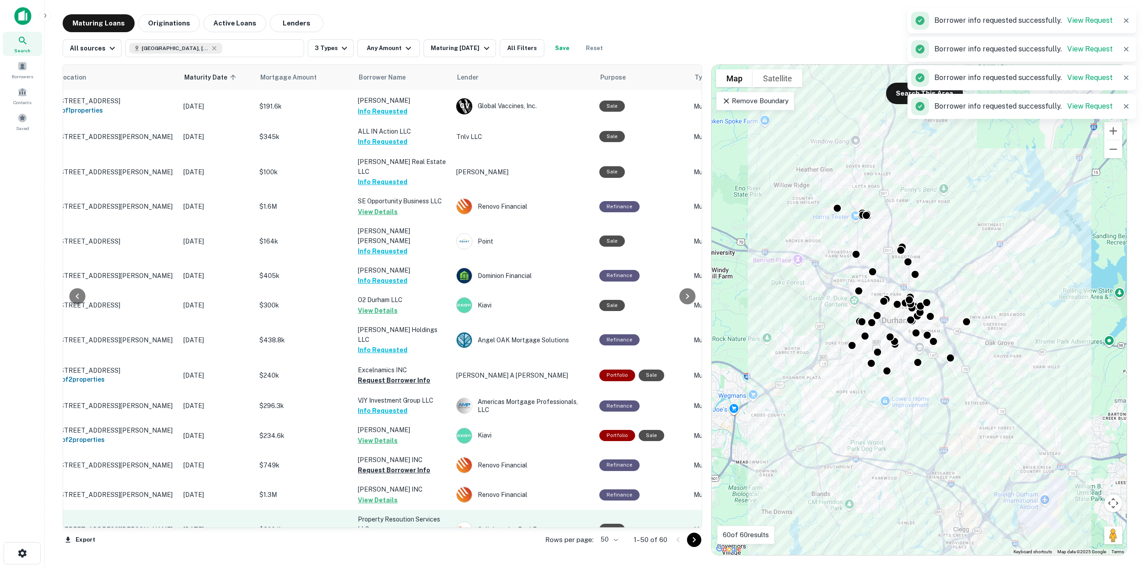
scroll to position [492, 35]
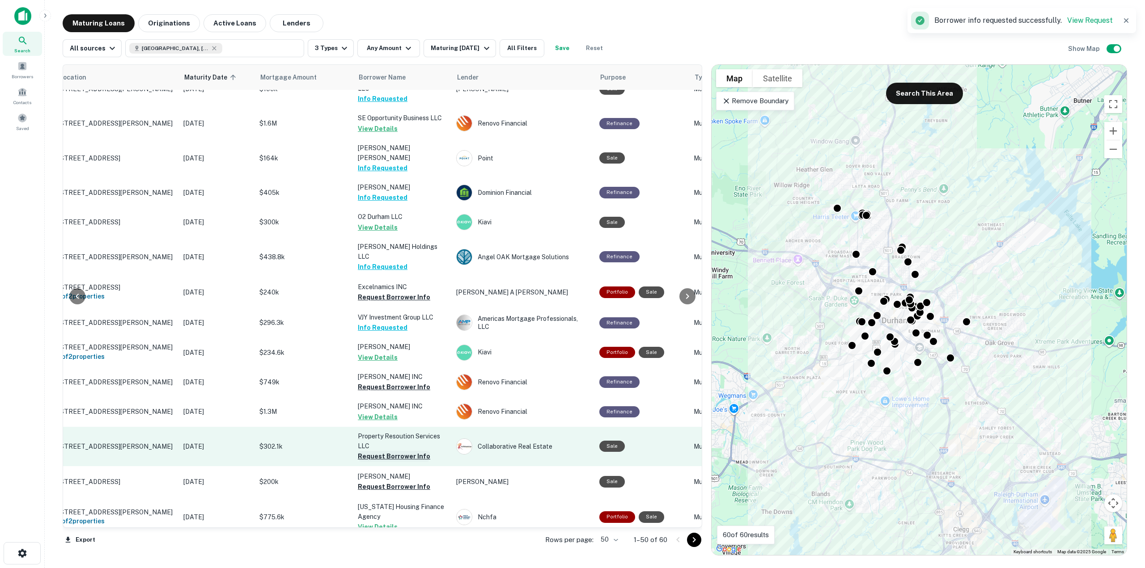
click at [407, 451] on button "Request Borrower Info" at bounding box center [394, 456] width 72 height 11
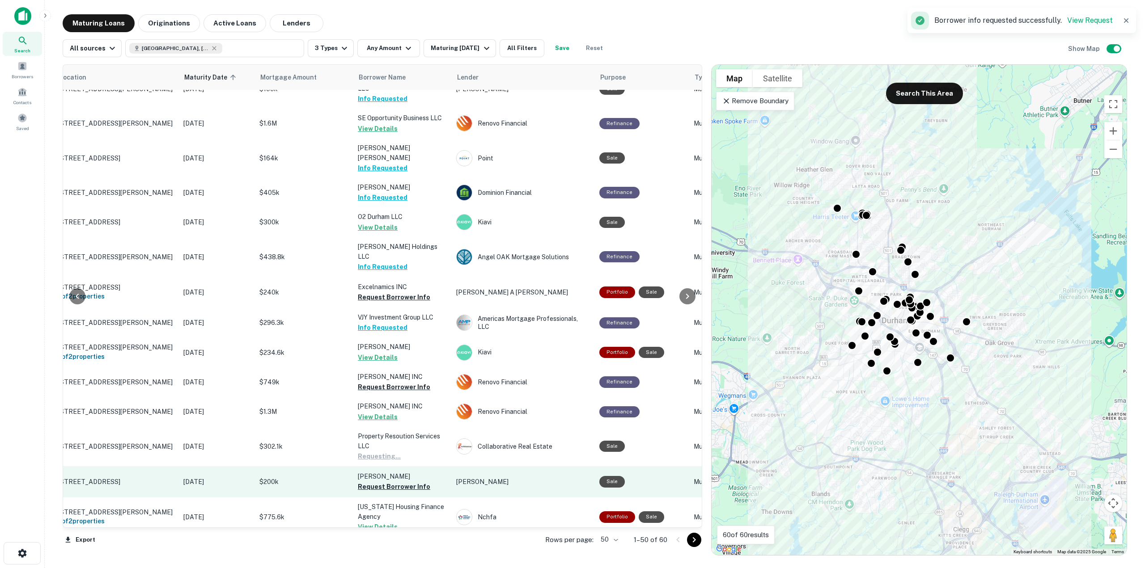
click at [410, 482] on button "Request Borrower Info" at bounding box center [394, 487] width 72 height 11
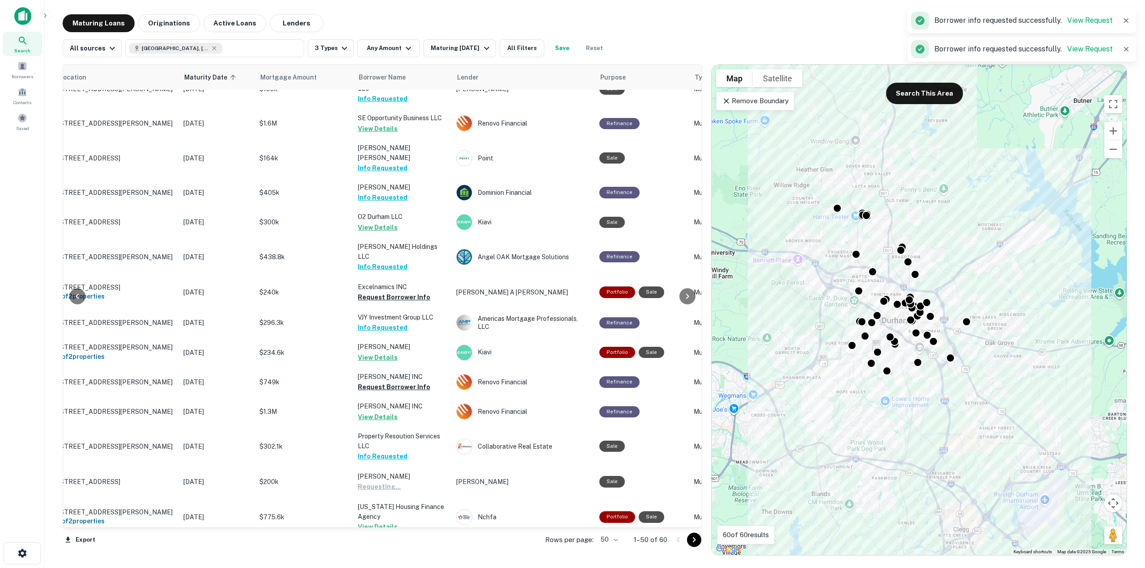
scroll to position [626, 35]
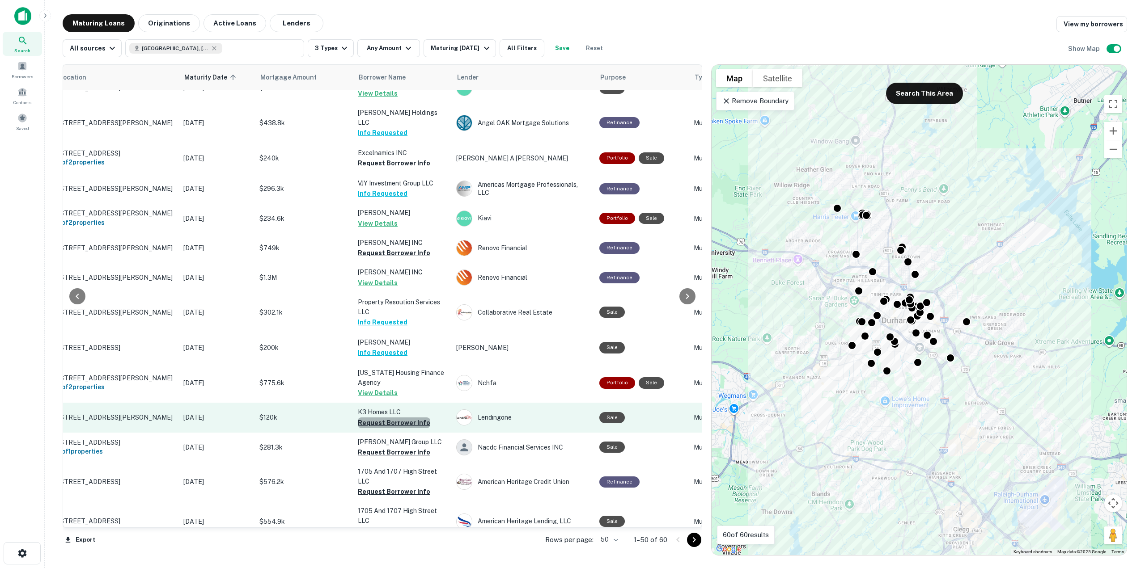
click at [408, 418] on button "Request Borrower Info" at bounding box center [394, 423] width 72 height 11
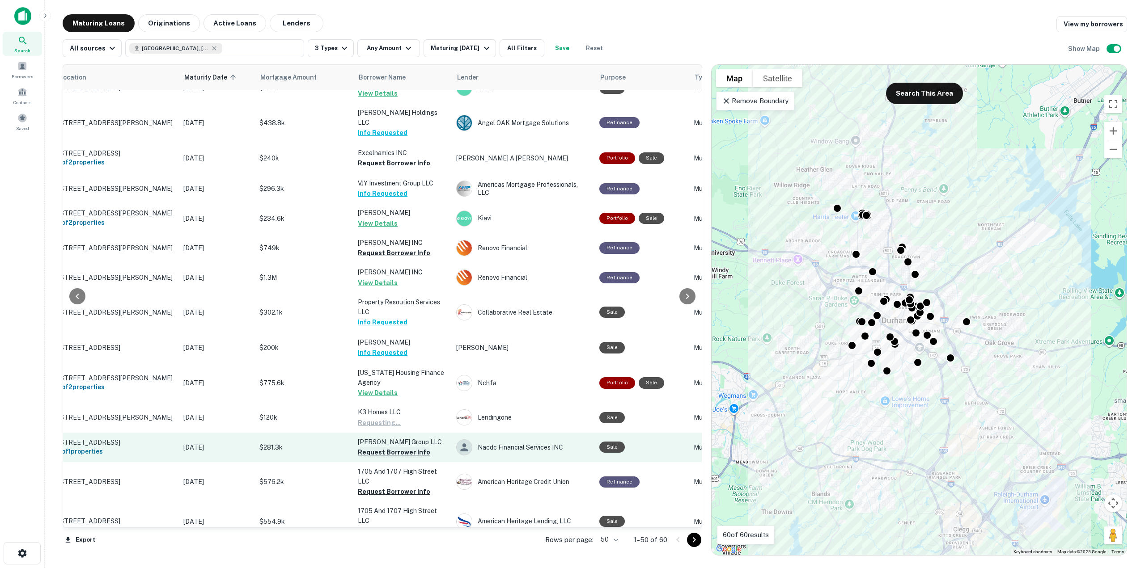
click at [417, 447] on button "Request Borrower Info" at bounding box center [394, 452] width 72 height 11
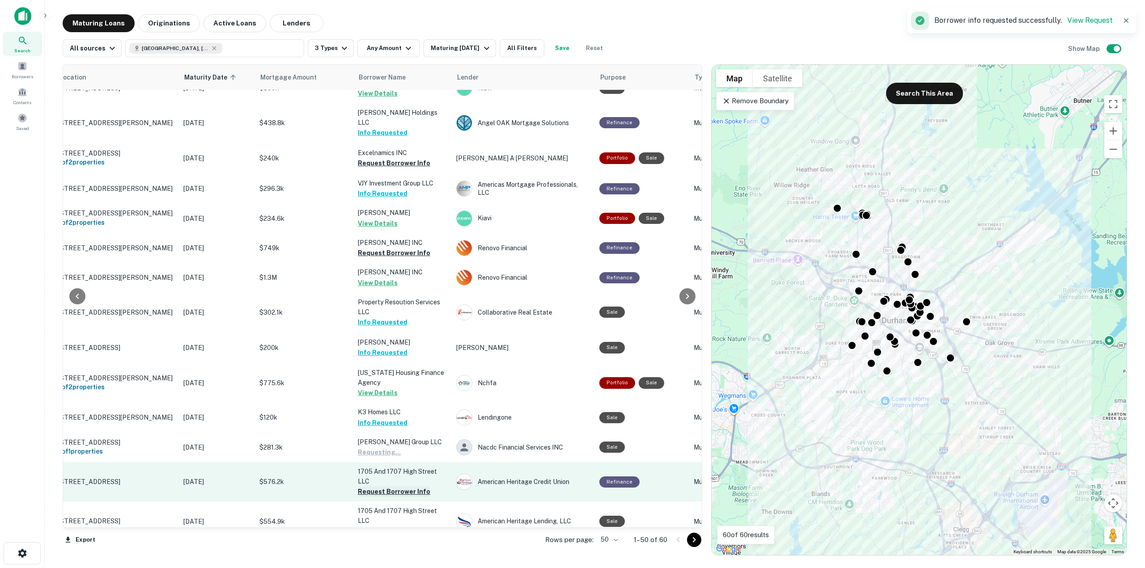
click at [413, 487] on button "Request Borrower Info" at bounding box center [394, 492] width 72 height 11
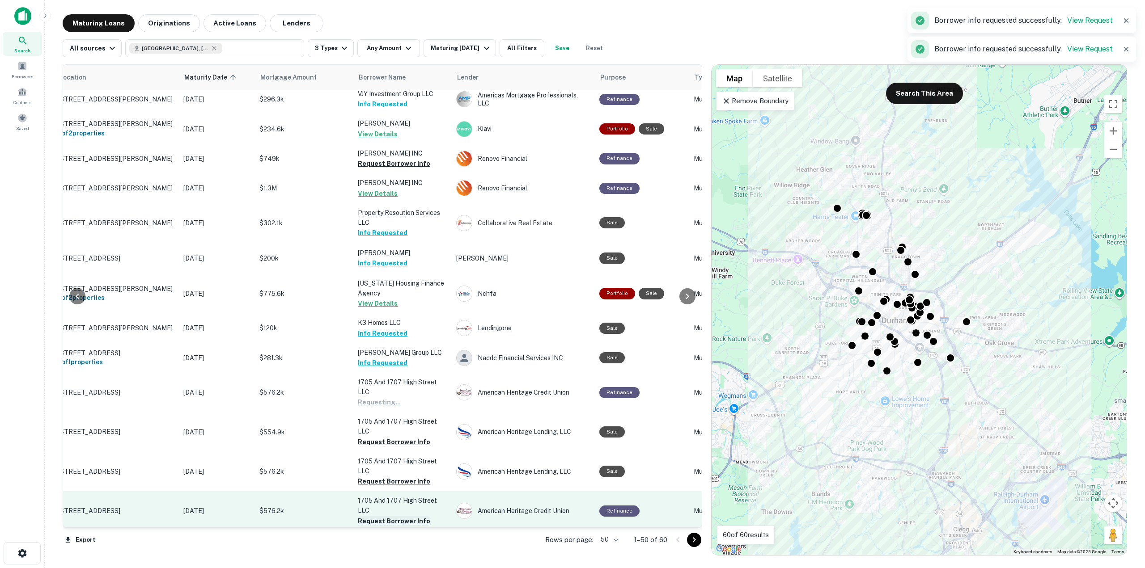
scroll to position [760, 35]
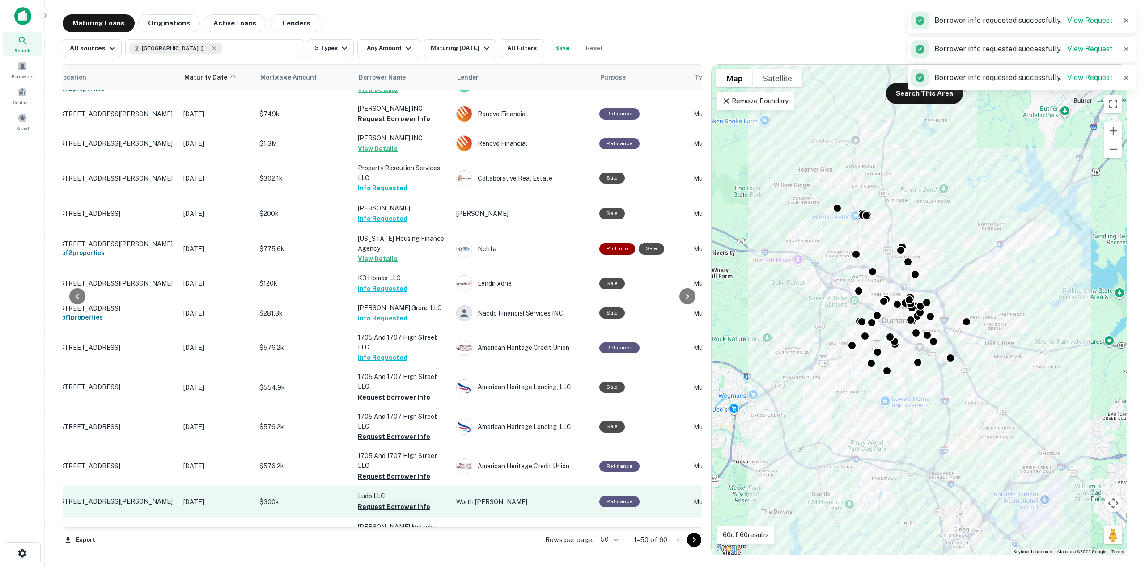
click at [413, 502] on button "Request Borrower Info" at bounding box center [394, 507] width 72 height 11
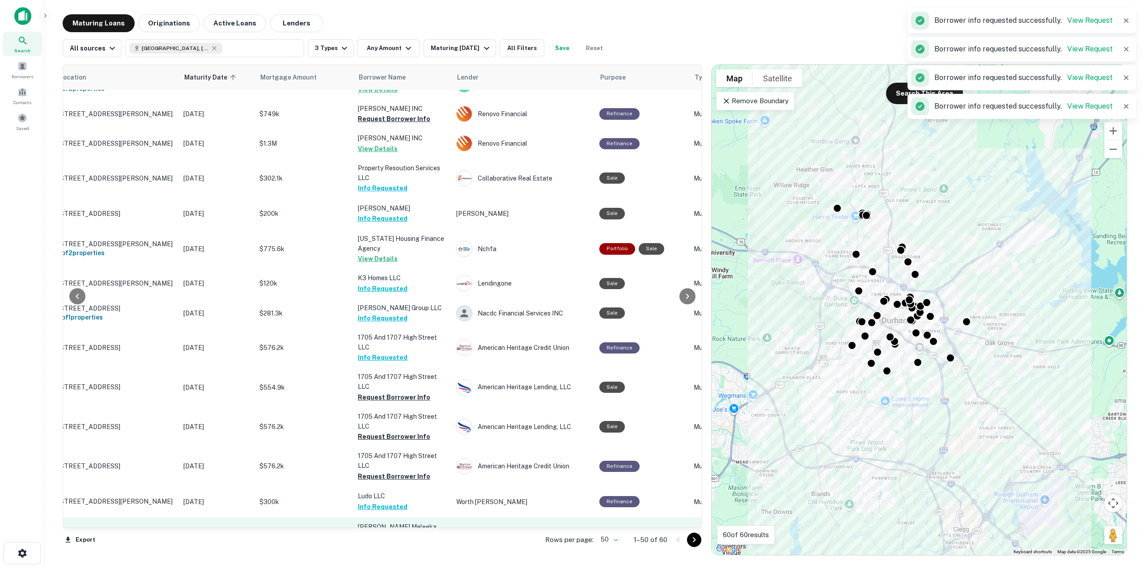
click at [420, 542] on button "Request Borrower Info" at bounding box center [394, 547] width 72 height 11
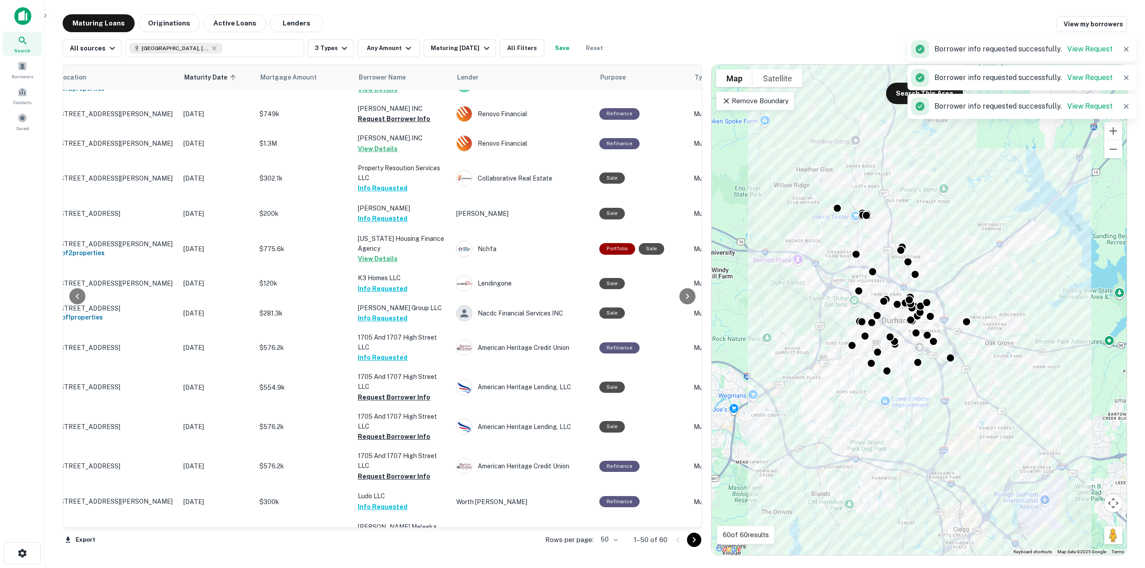
click at [423, 568] on button "Request Borrower Info" at bounding box center [394, 577] width 72 height 11
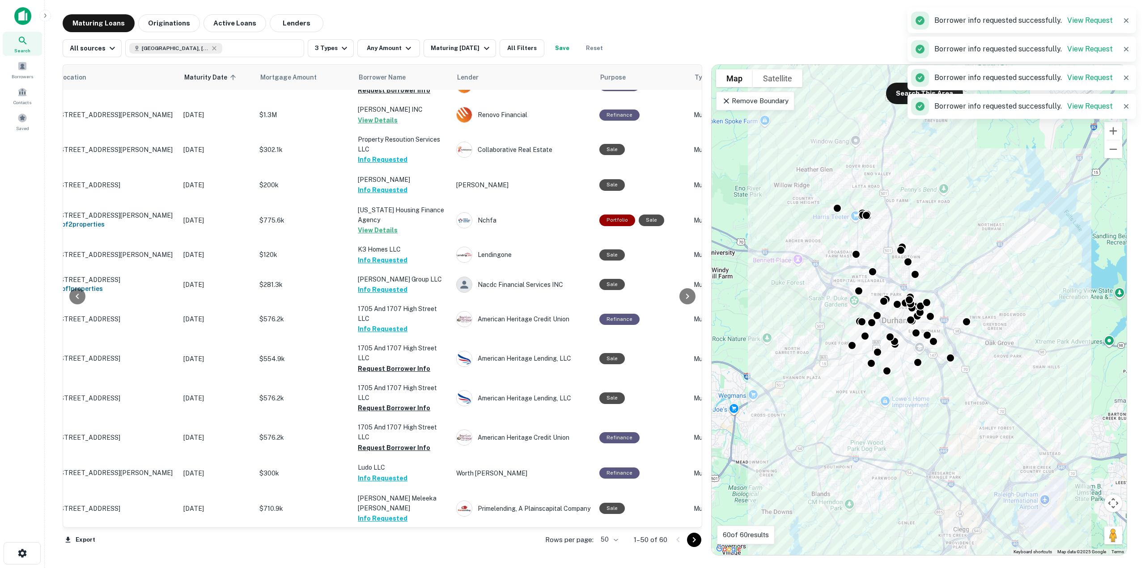
scroll to position [850, 35]
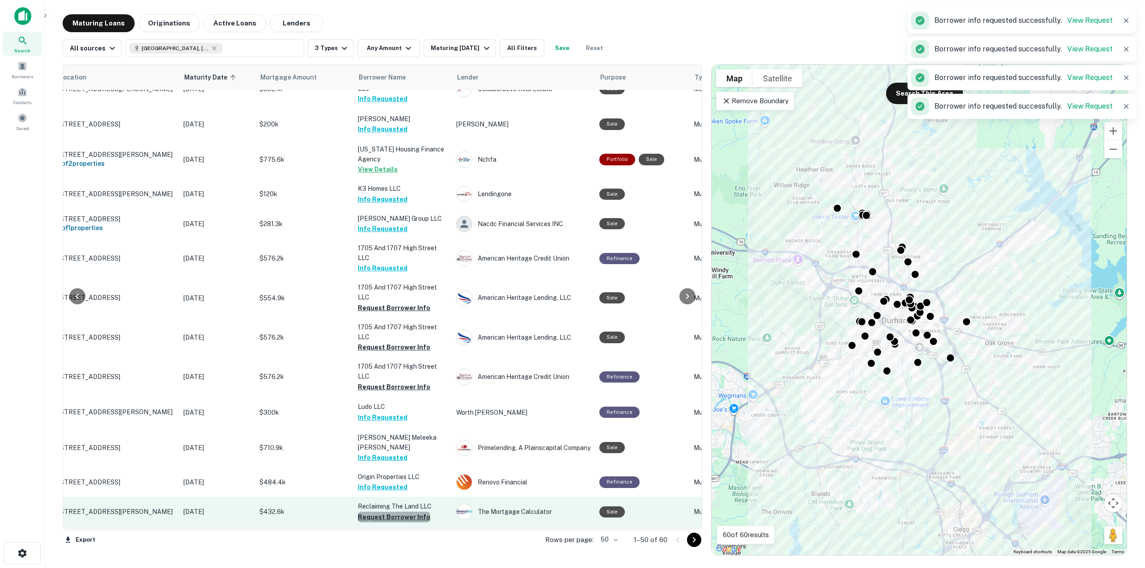
click at [403, 512] on button "Request Borrower Info" at bounding box center [394, 517] width 72 height 11
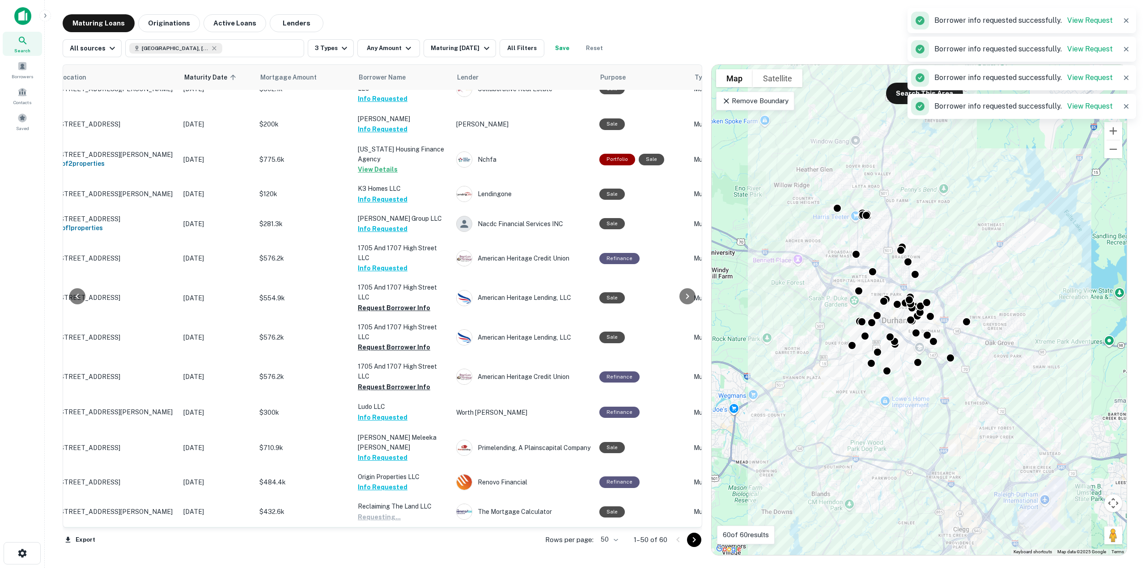
click at [412, 542] on button "Request Borrower Info" at bounding box center [394, 547] width 72 height 11
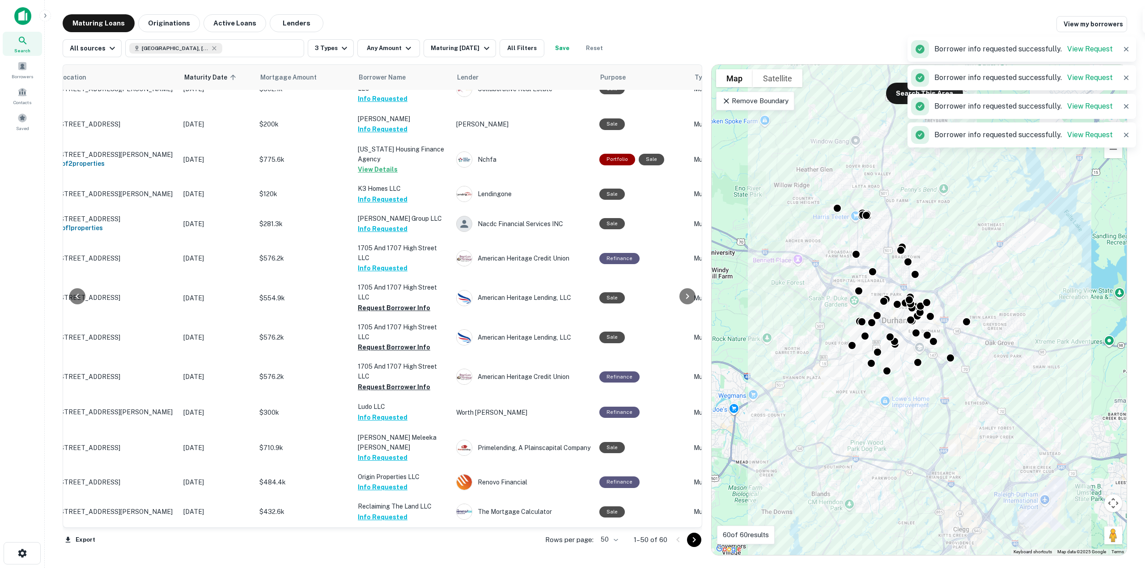
click at [416, 568] on button "Request Borrower Info" at bounding box center [394, 576] width 72 height 11
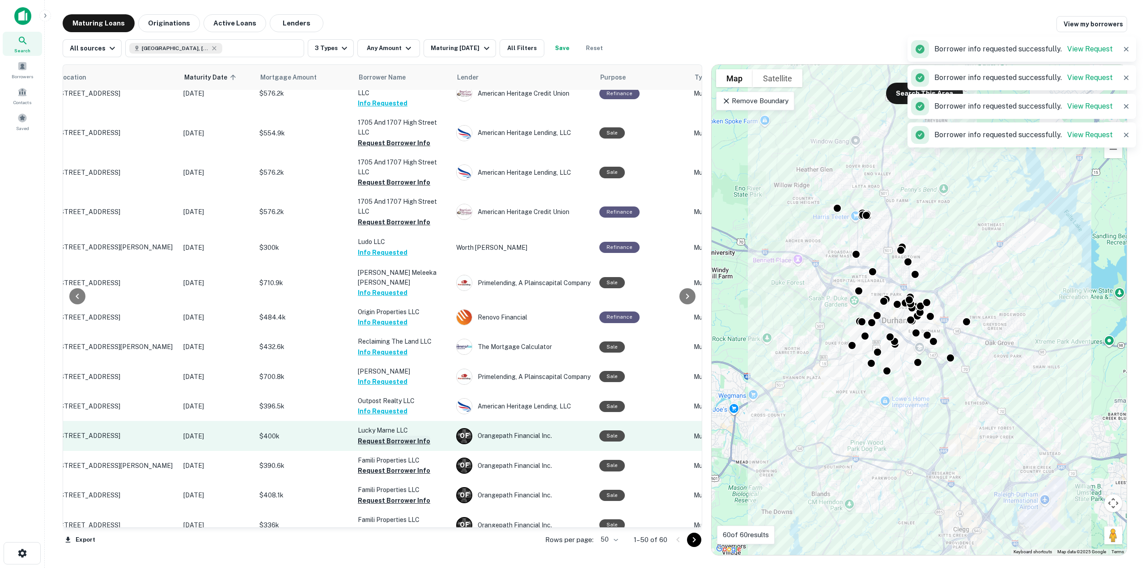
scroll to position [1029, 35]
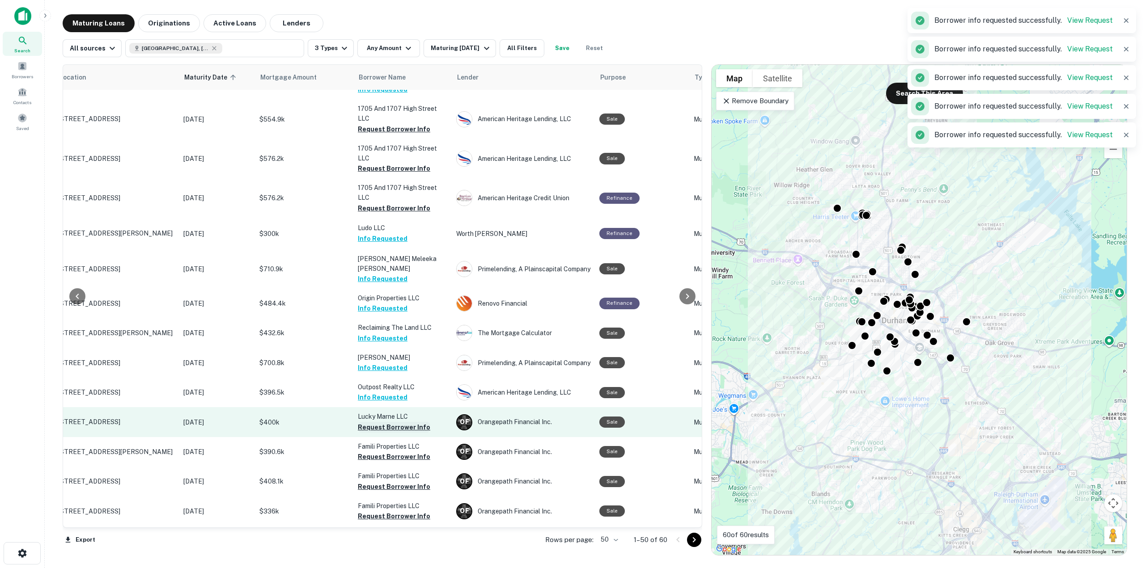
click at [403, 422] on button "Request Borrower Info" at bounding box center [394, 427] width 72 height 11
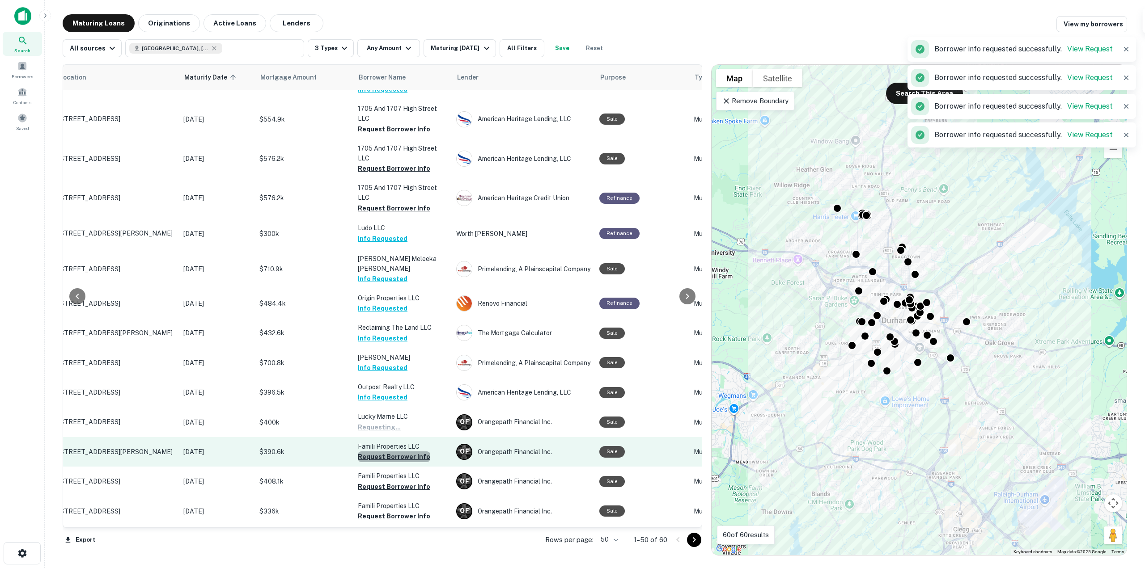
click at [403, 452] on button "Request Borrower Info" at bounding box center [394, 457] width 72 height 11
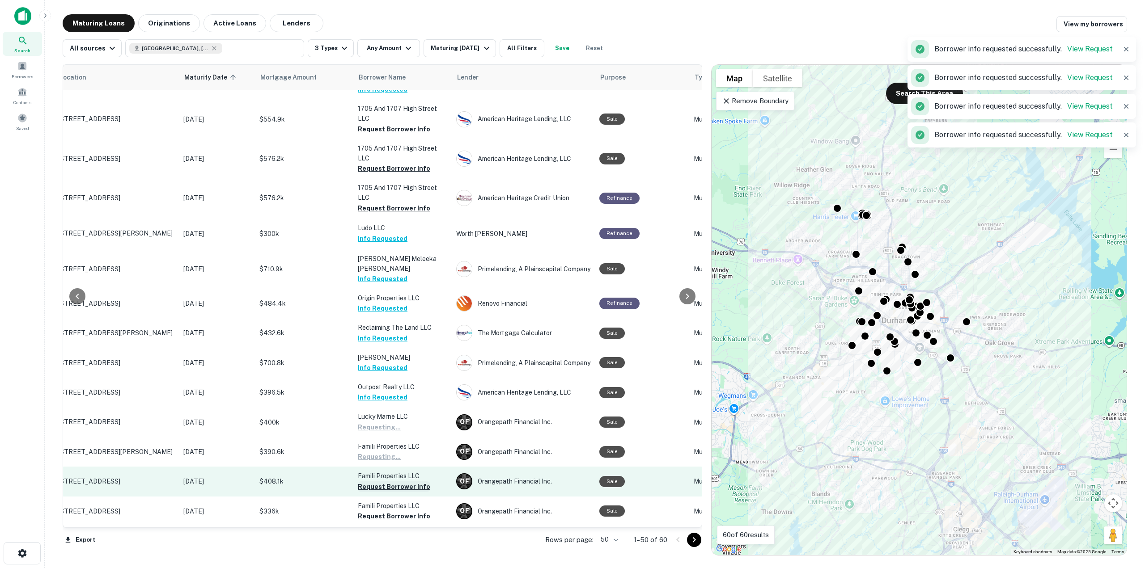
click at [403, 482] on button "Request Borrower Info" at bounding box center [394, 487] width 72 height 11
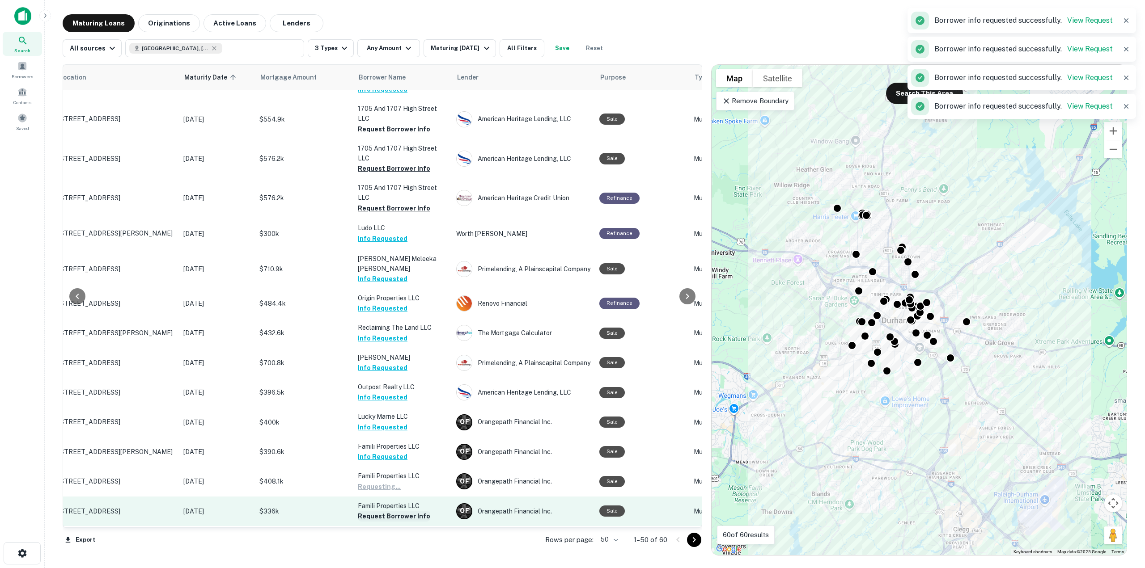
click at [419, 511] on button "Request Borrower Info" at bounding box center [394, 516] width 72 height 11
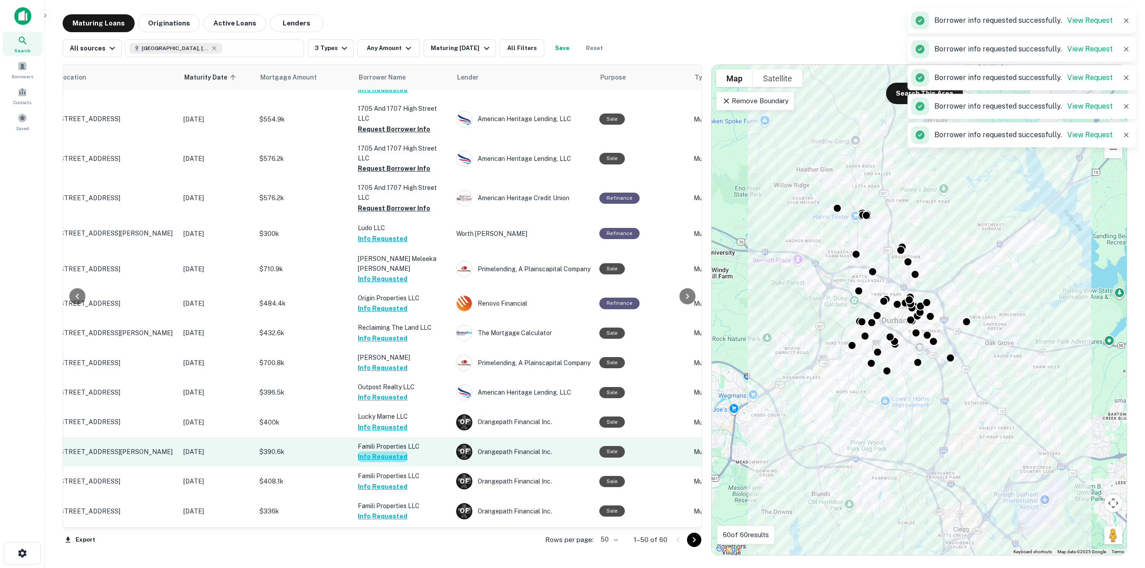
click at [399, 452] on button "Info Requested" at bounding box center [383, 457] width 50 height 11
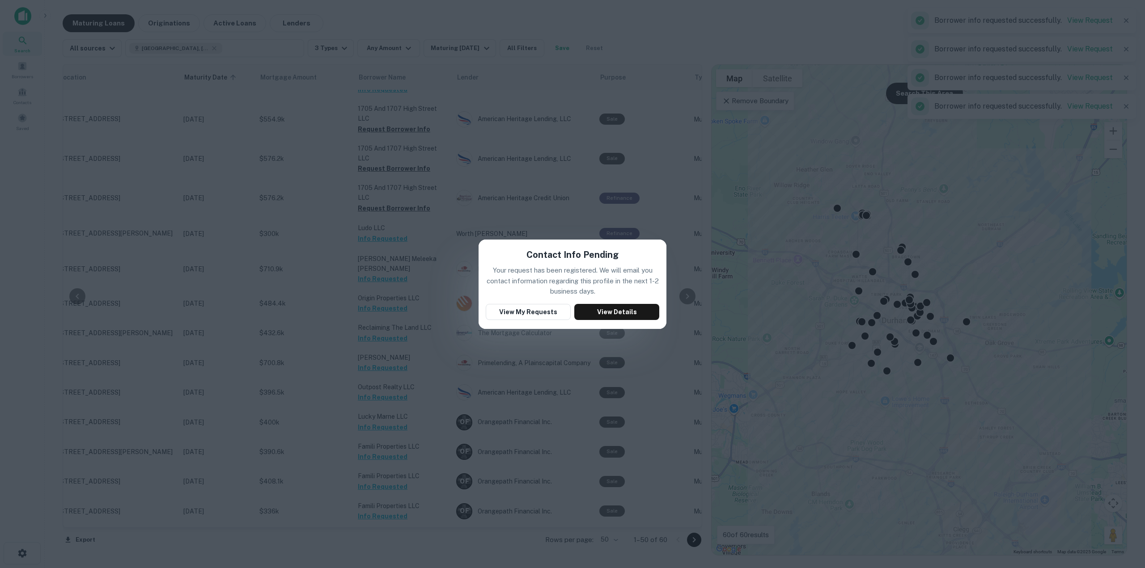
click at [536, 210] on div "Contact Info Pending Your request has been registered. We will email you contac…" at bounding box center [572, 284] width 1145 height 568
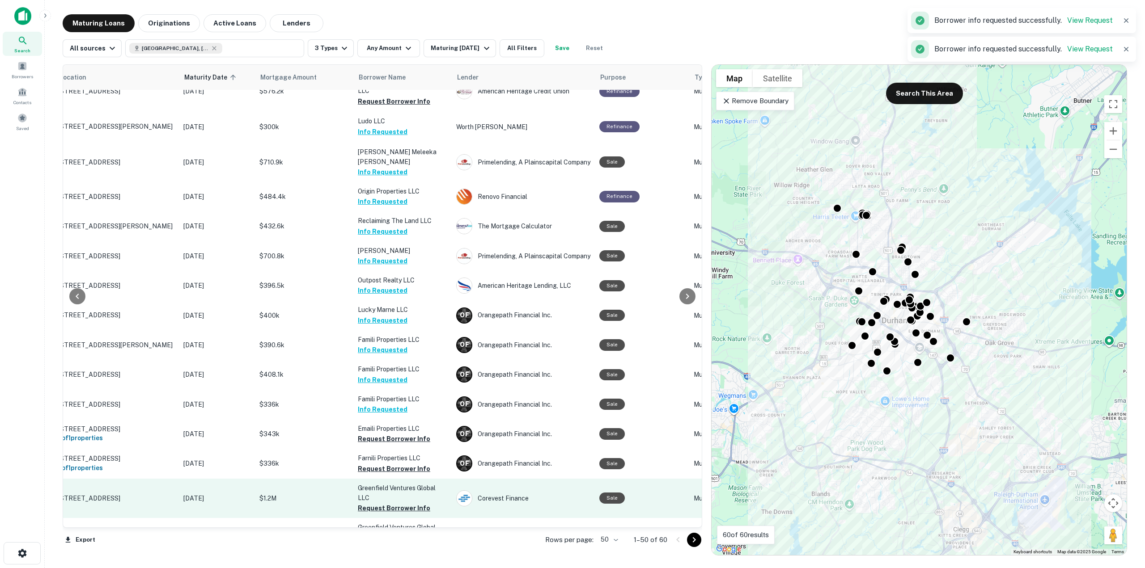
scroll to position [1150, 35]
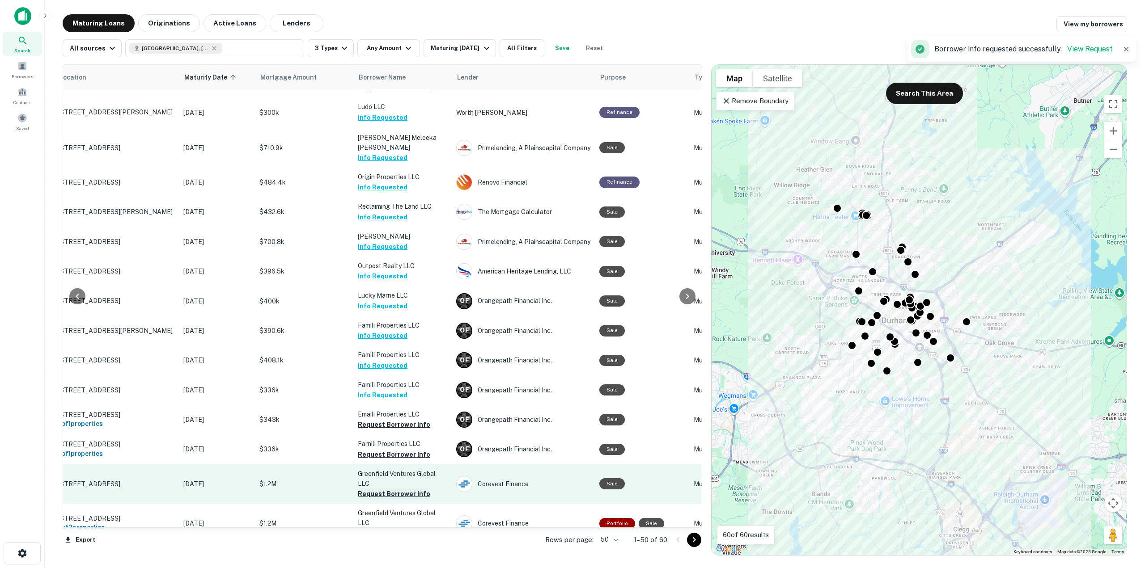
click at [404, 489] on button "Request Borrower Info" at bounding box center [394, 494] width 72 height 11
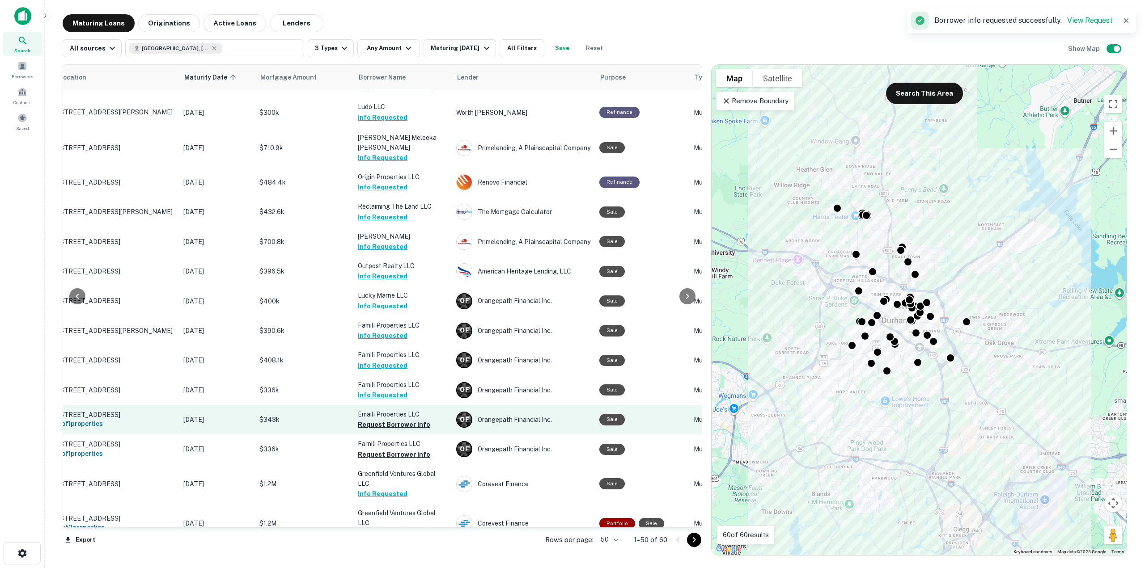
click at [394, 420] on button "Request Borrower Info" at bounding box center [394, 425] width 72 height 11
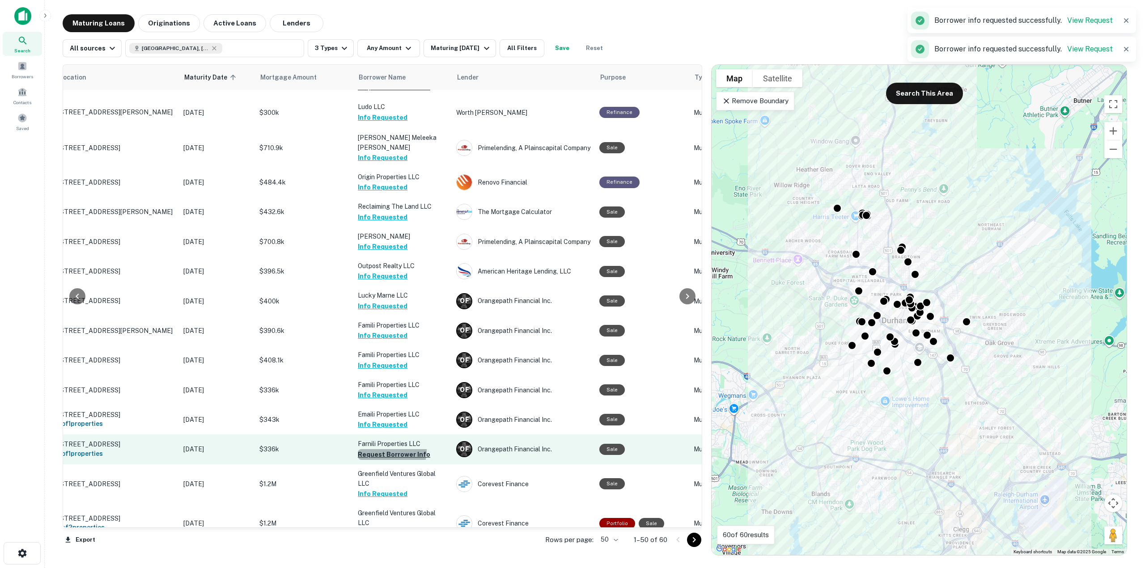
click at [390, 450] on button "Request Borrower Info" at bounding box center [394, 455] width 72 height 11
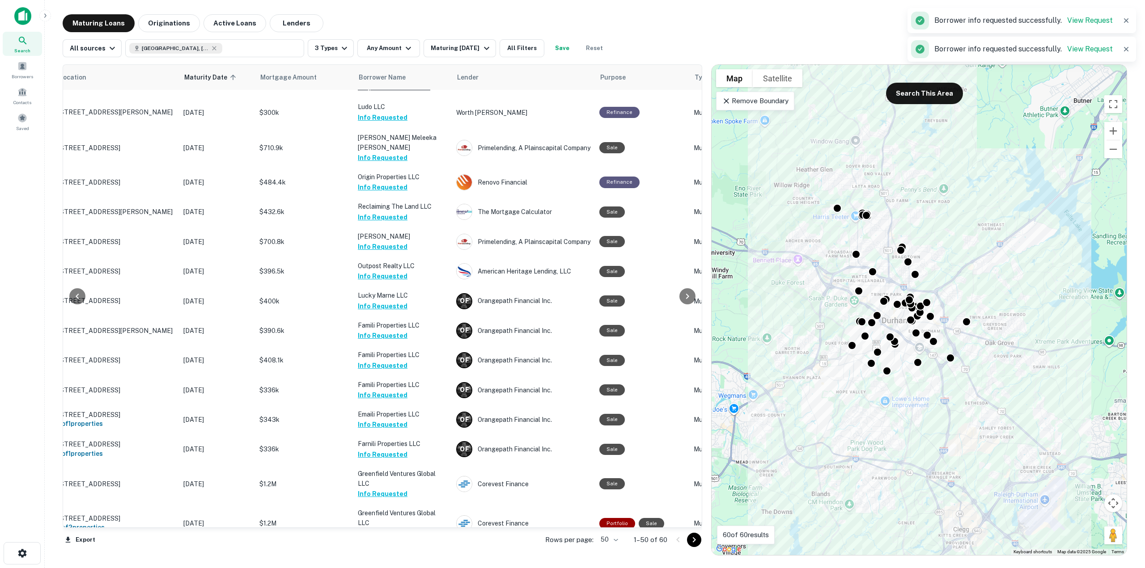
click at [416, 558] on button "Request Borrower Info" at bounding box center [394, 563] width 72 height 11
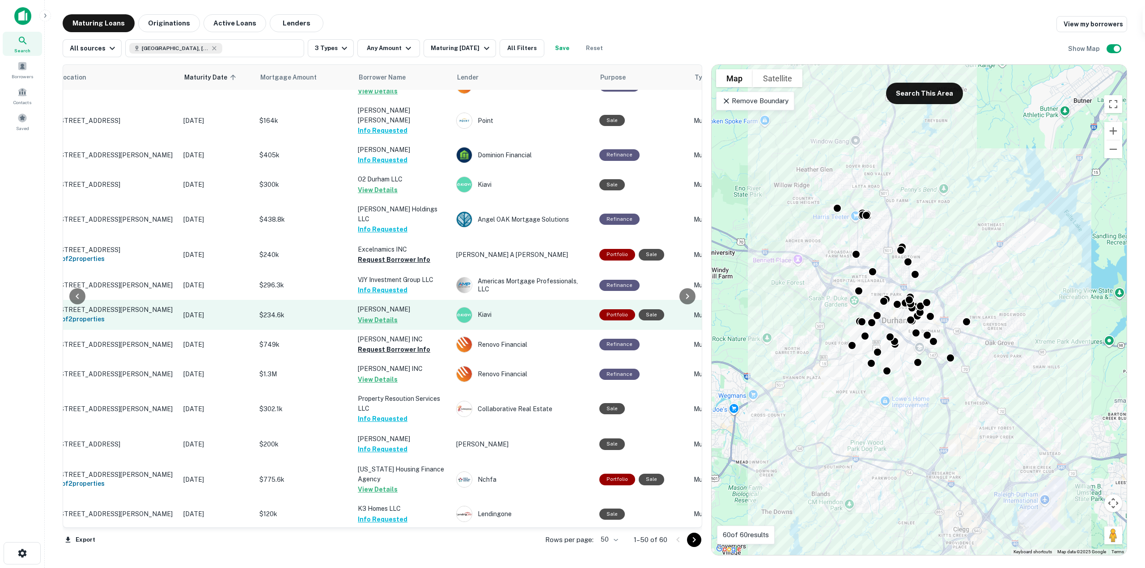
scroll to position [434, 35]
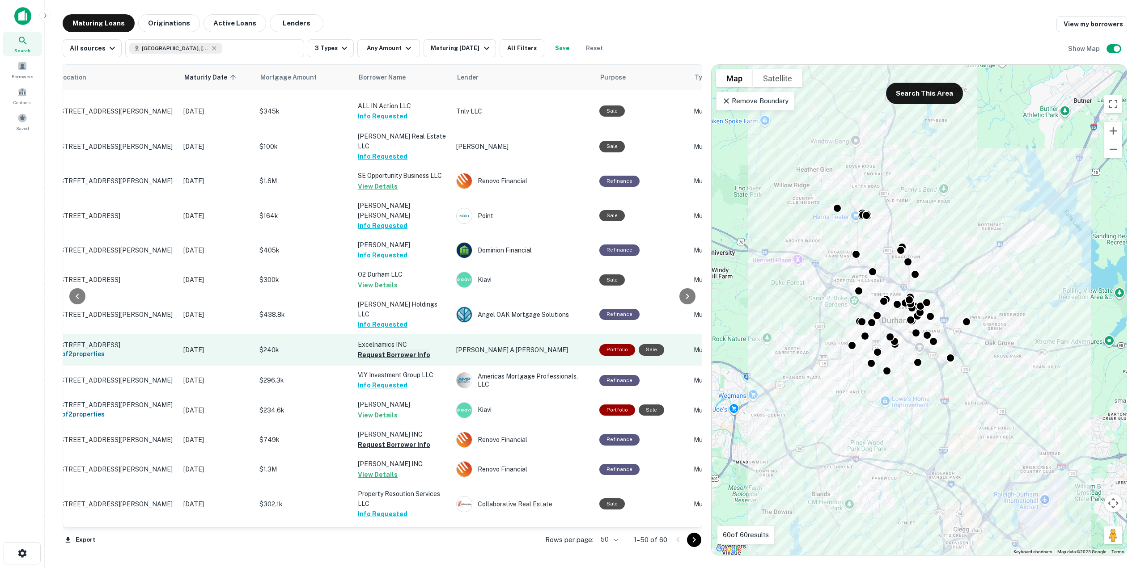
click at [390, 350] on button "Request Borrower Info" at bounding box center [394, 355] width 72 height 11
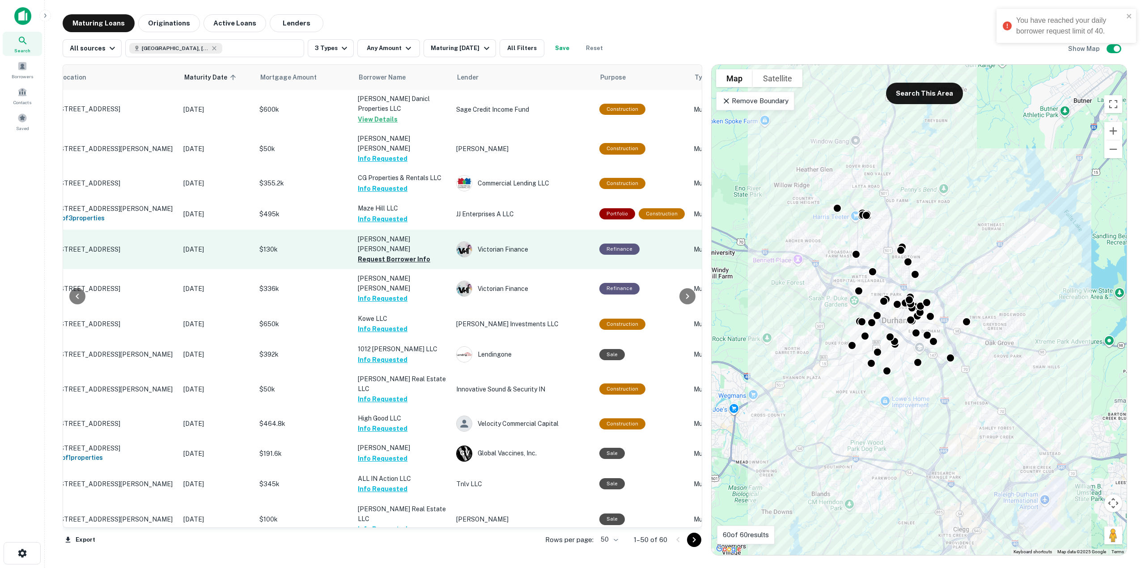
scroll to position [0, 35]
